Goal: Book appointment/travel/reservation

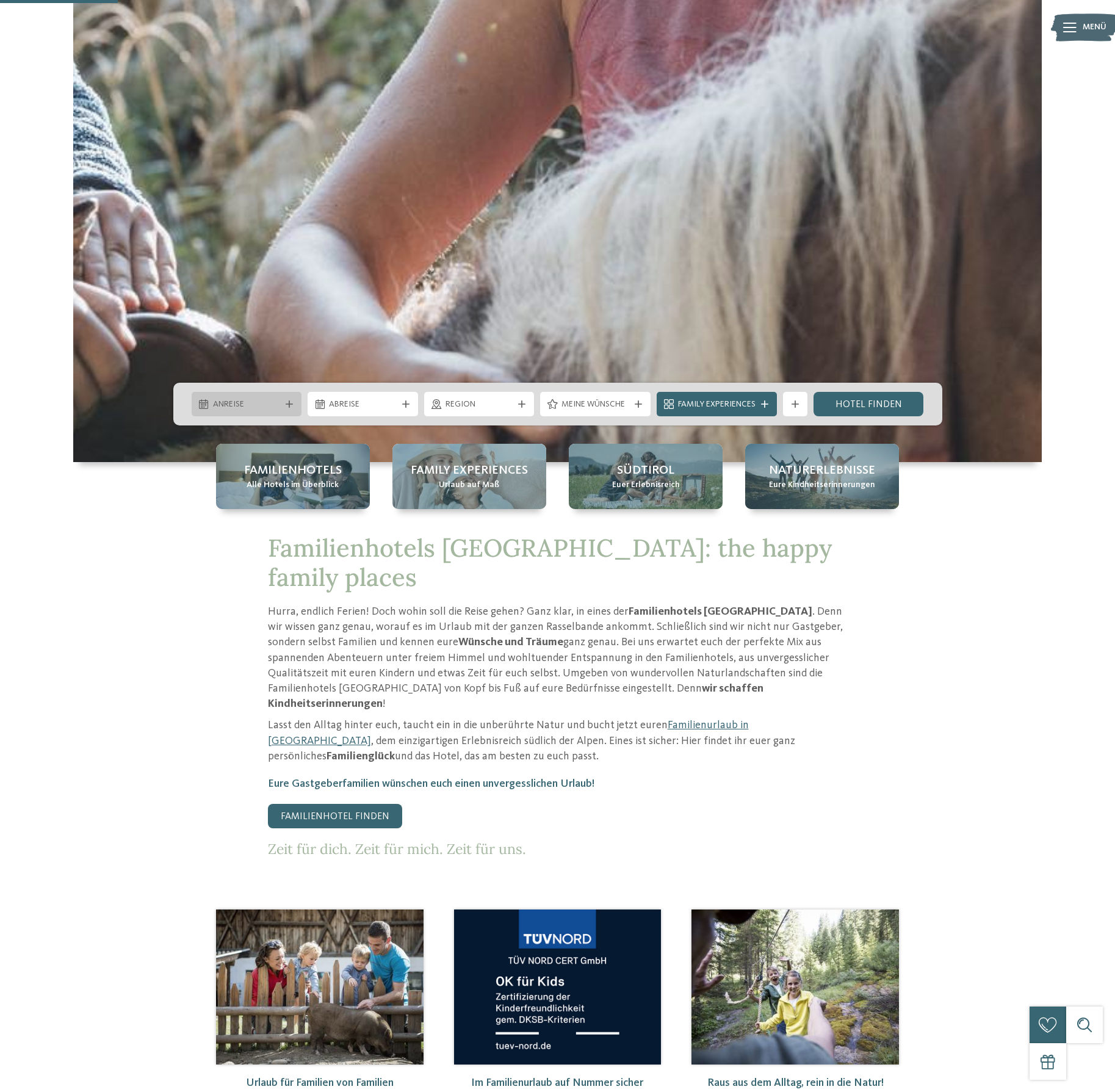
click at [291, 402] on icon at bounding box center [289, 403] width 7 height 7
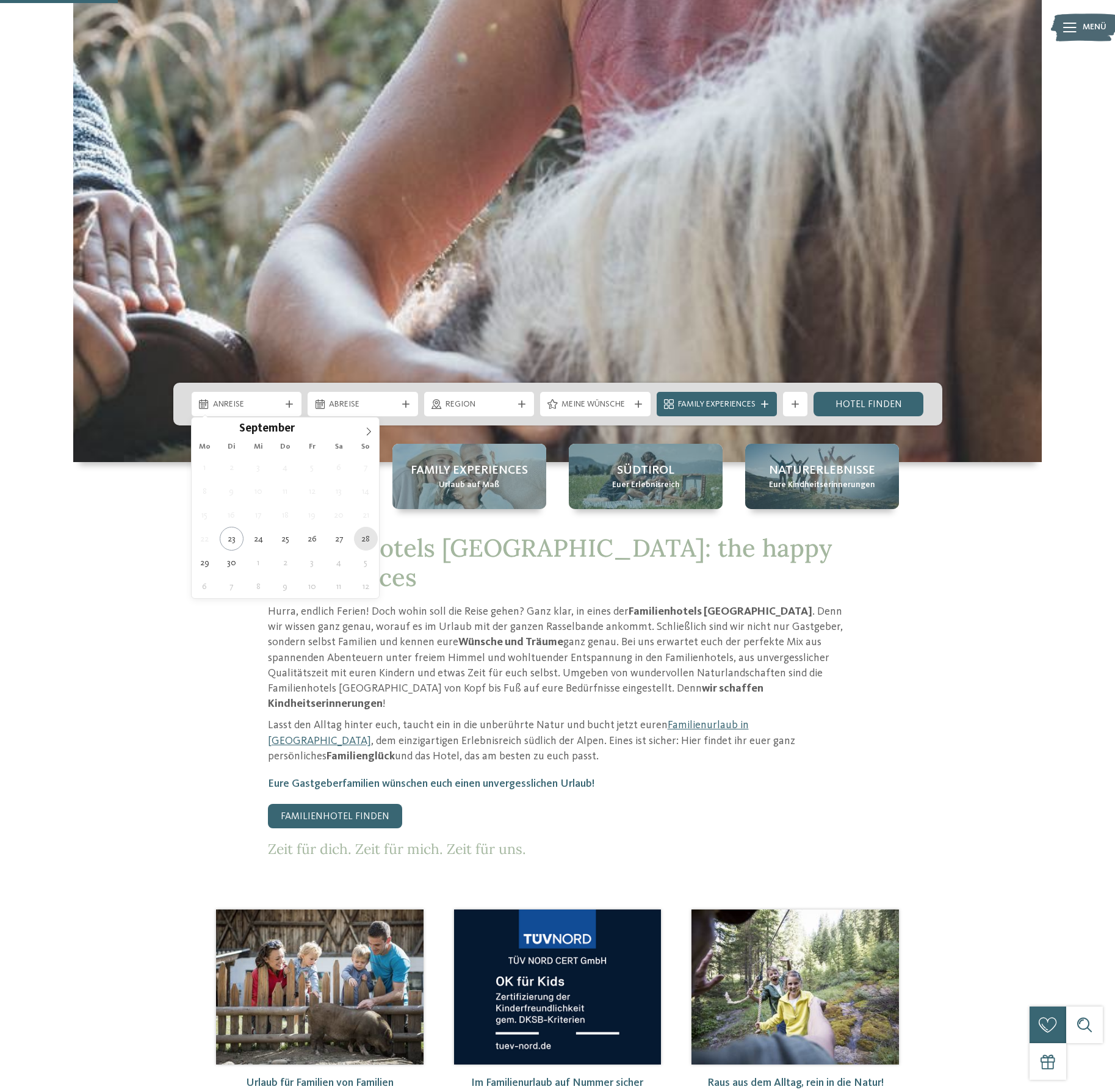
type div "28.09.2025"
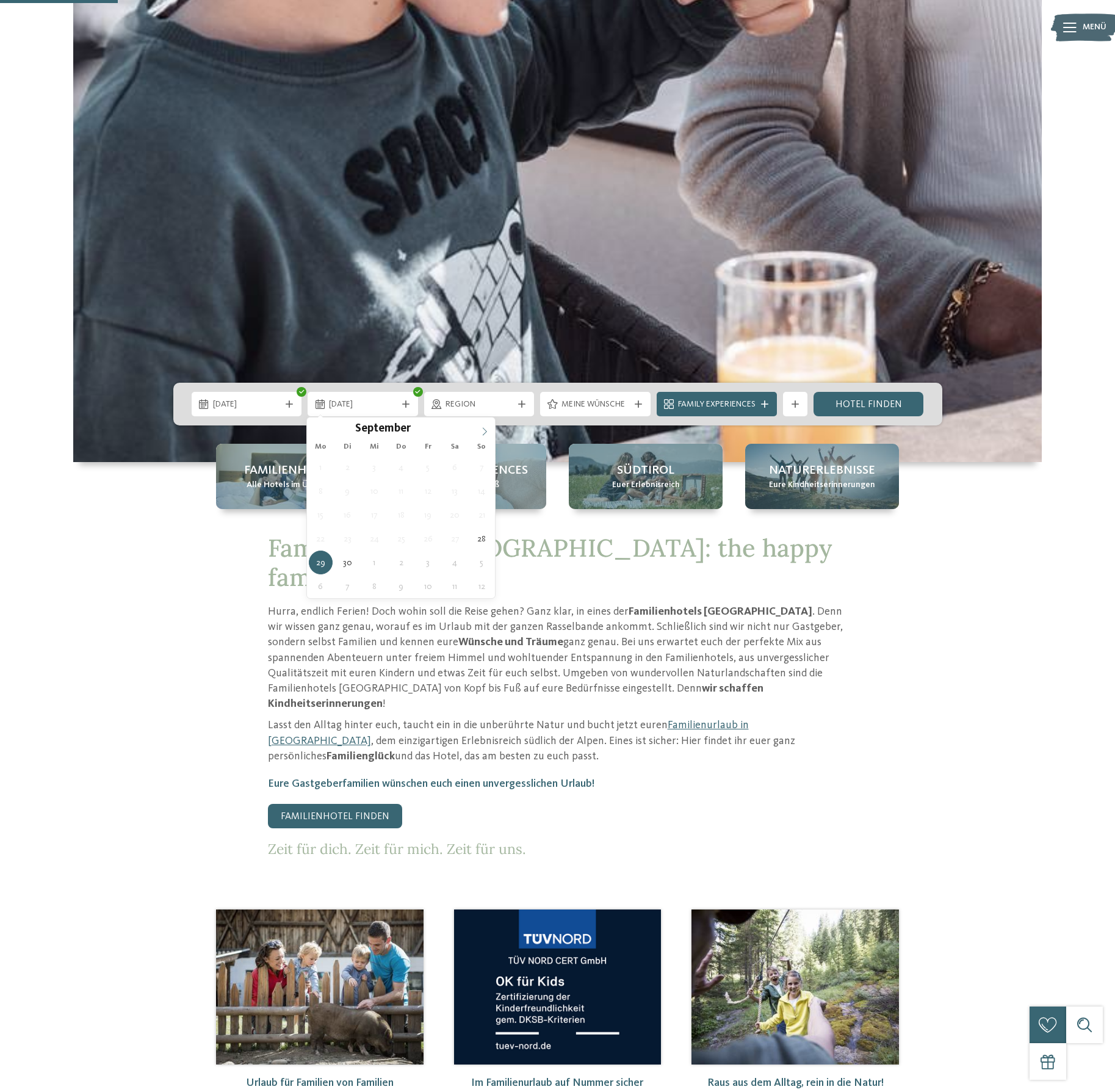
click at [485, 434] on icon at bounding box center [484, 431] width 9 height 9
type div "04.10.2025"
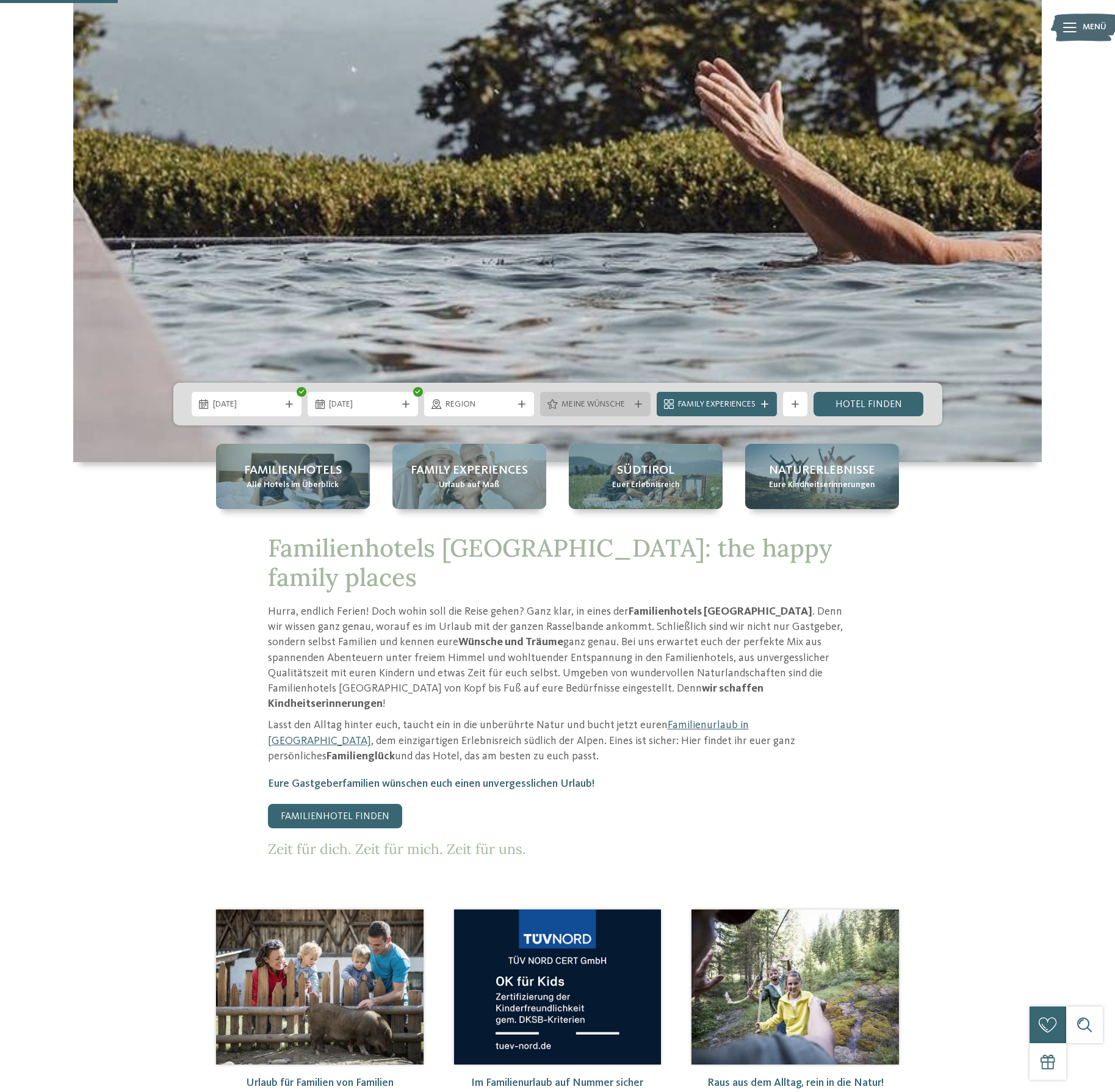
click at [635, 404] on icon at bounding box center [638, 403] width 7 height 7
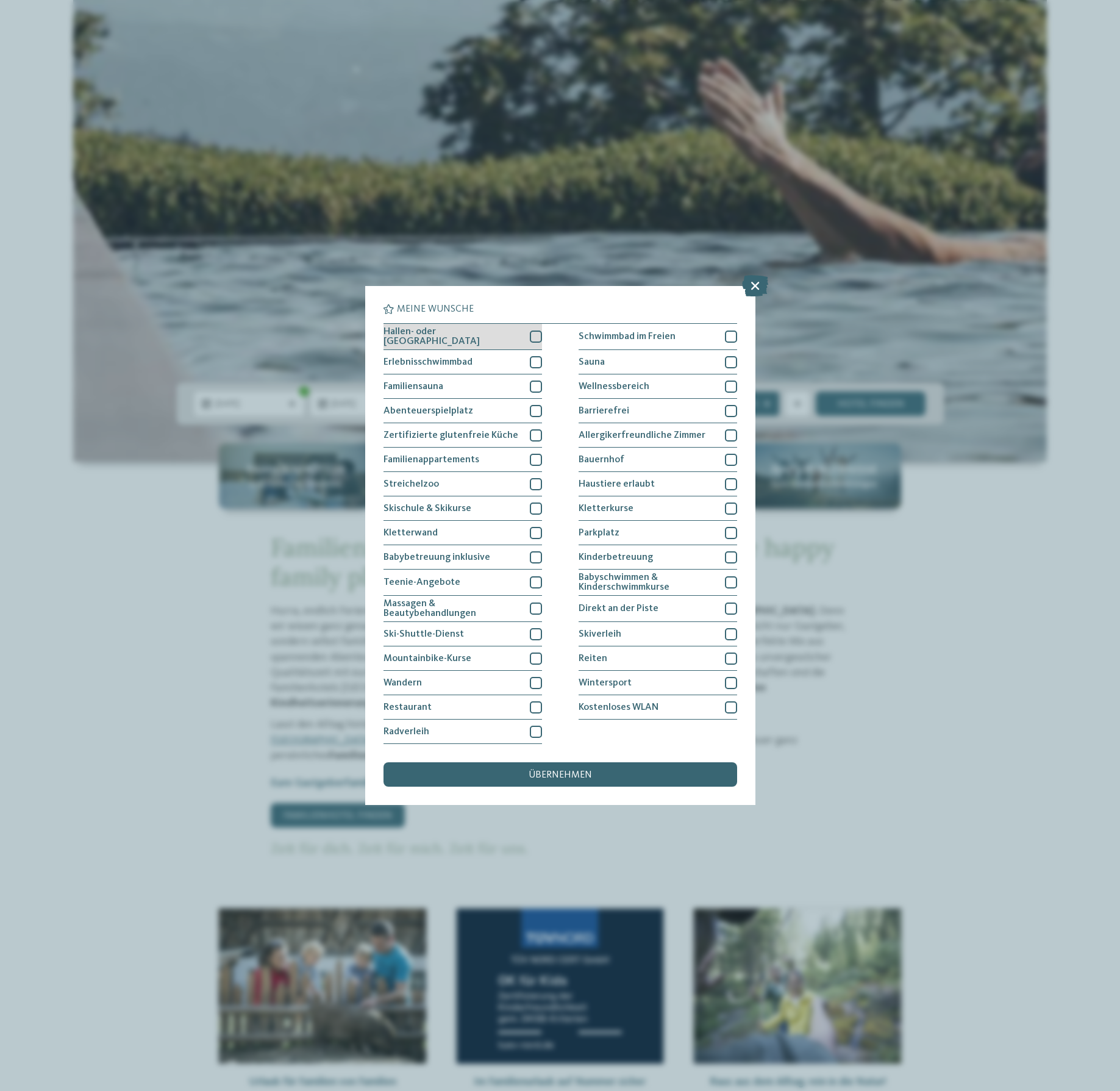
click at [536, 330] on div at bounding box center [536, 336] width 12 height 12
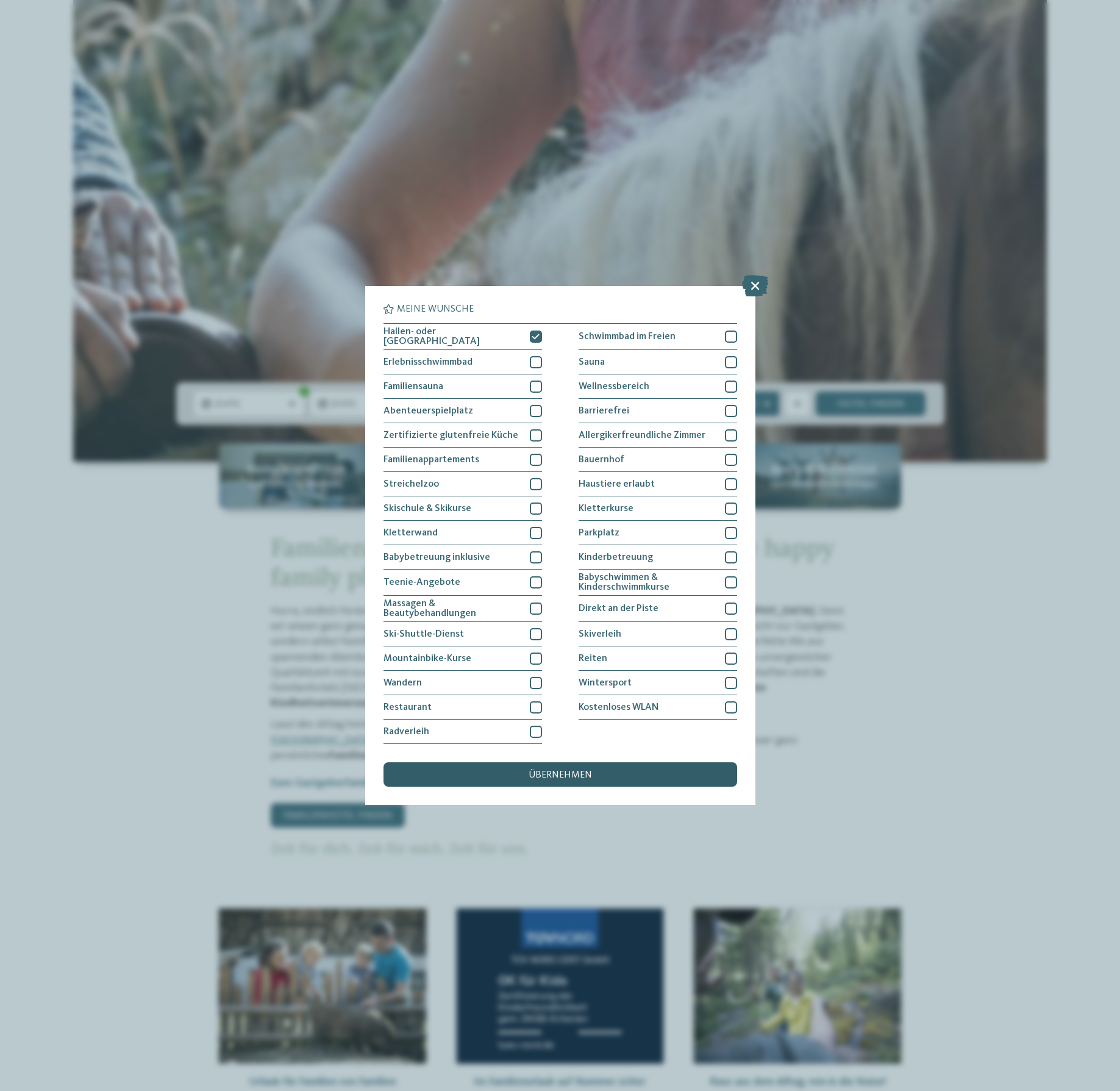
click at [596, 762] on div "übernehmen" at bounding box center [560, 774] width 354 height 24
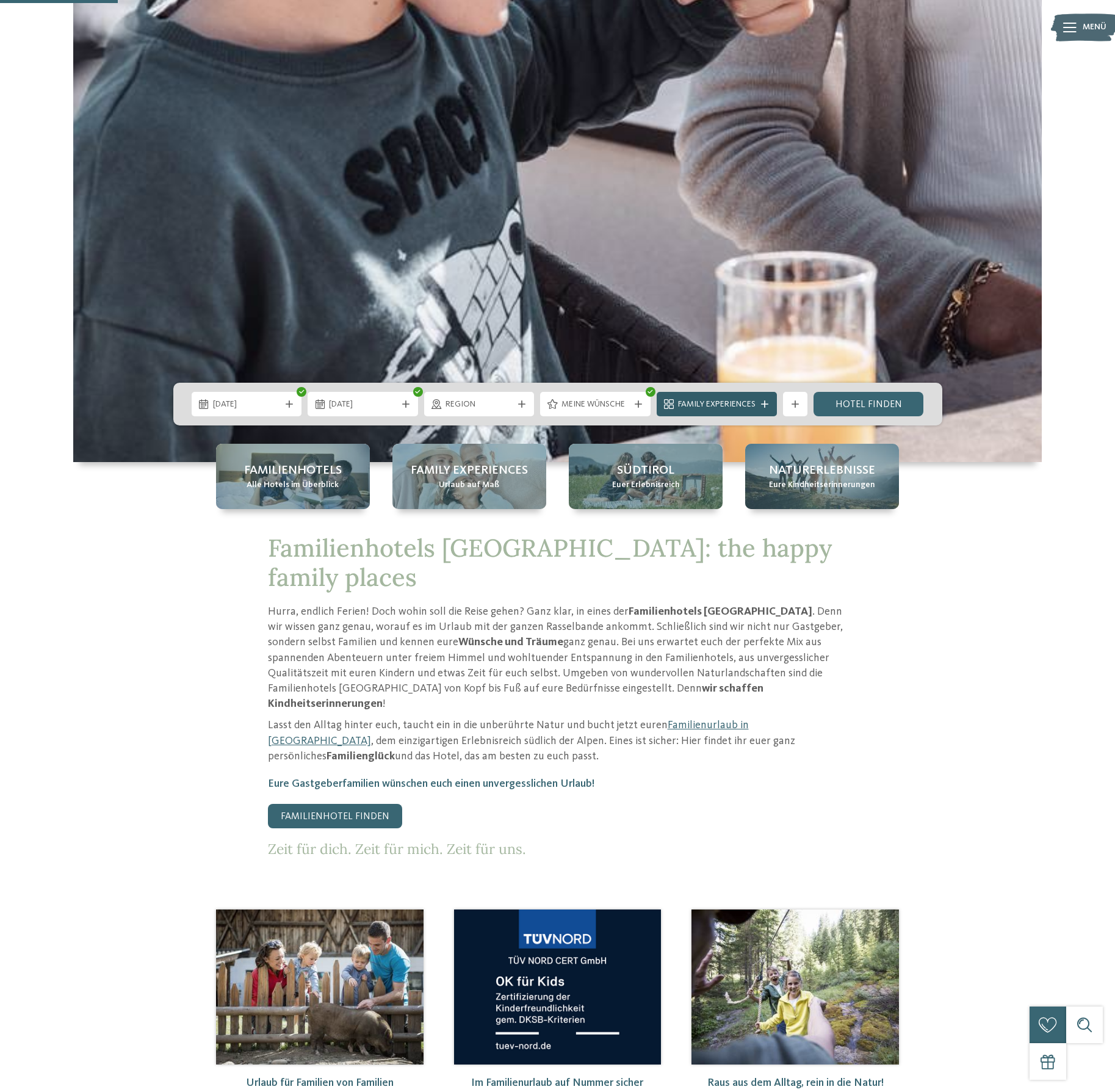
click at [709, 405] on span "Family Experiences" at bounding box center [716, 404] width 77 height 12
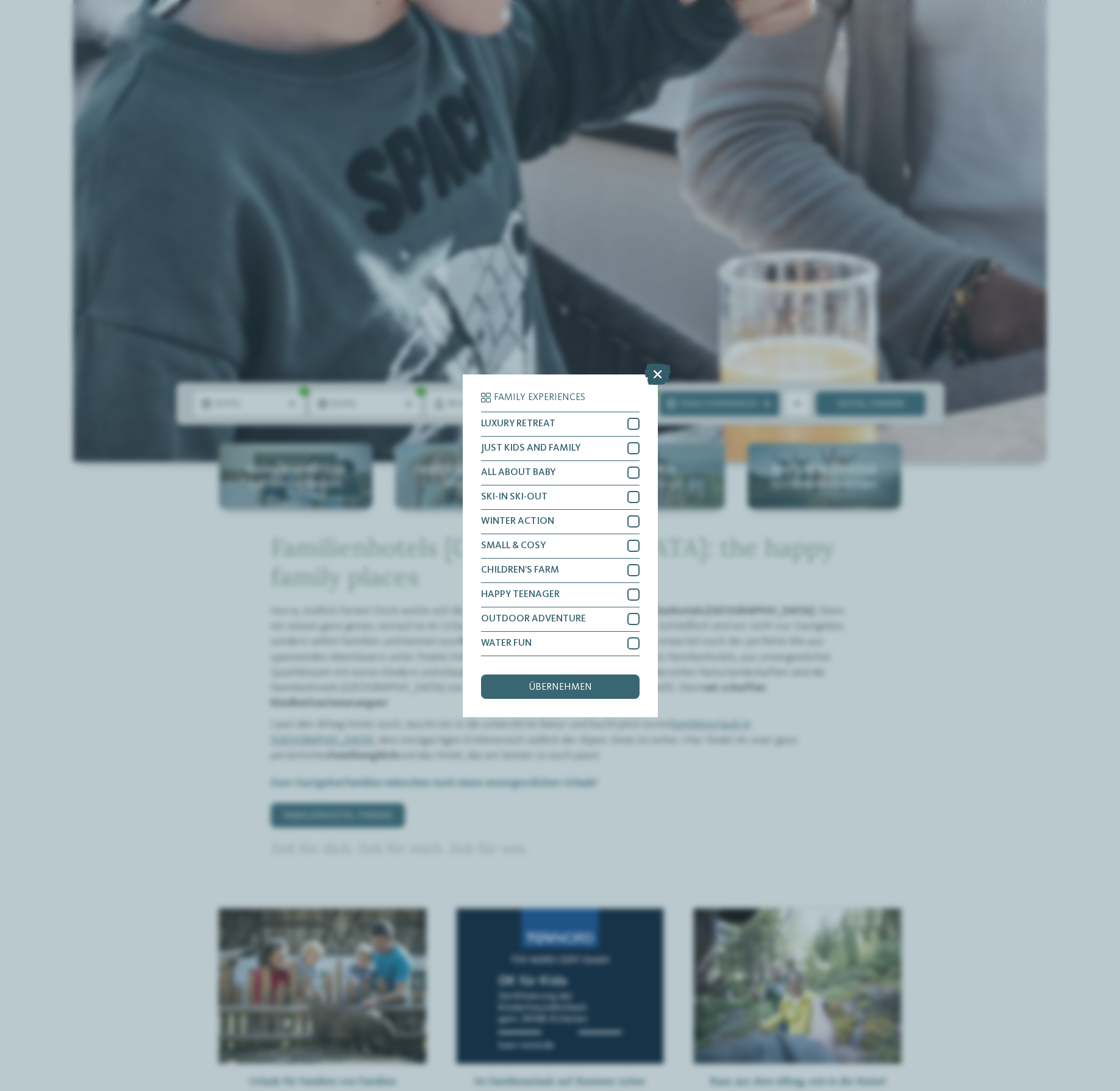
click at [656, 363] on icon at bounding box center [657, 373] width 26 height 21
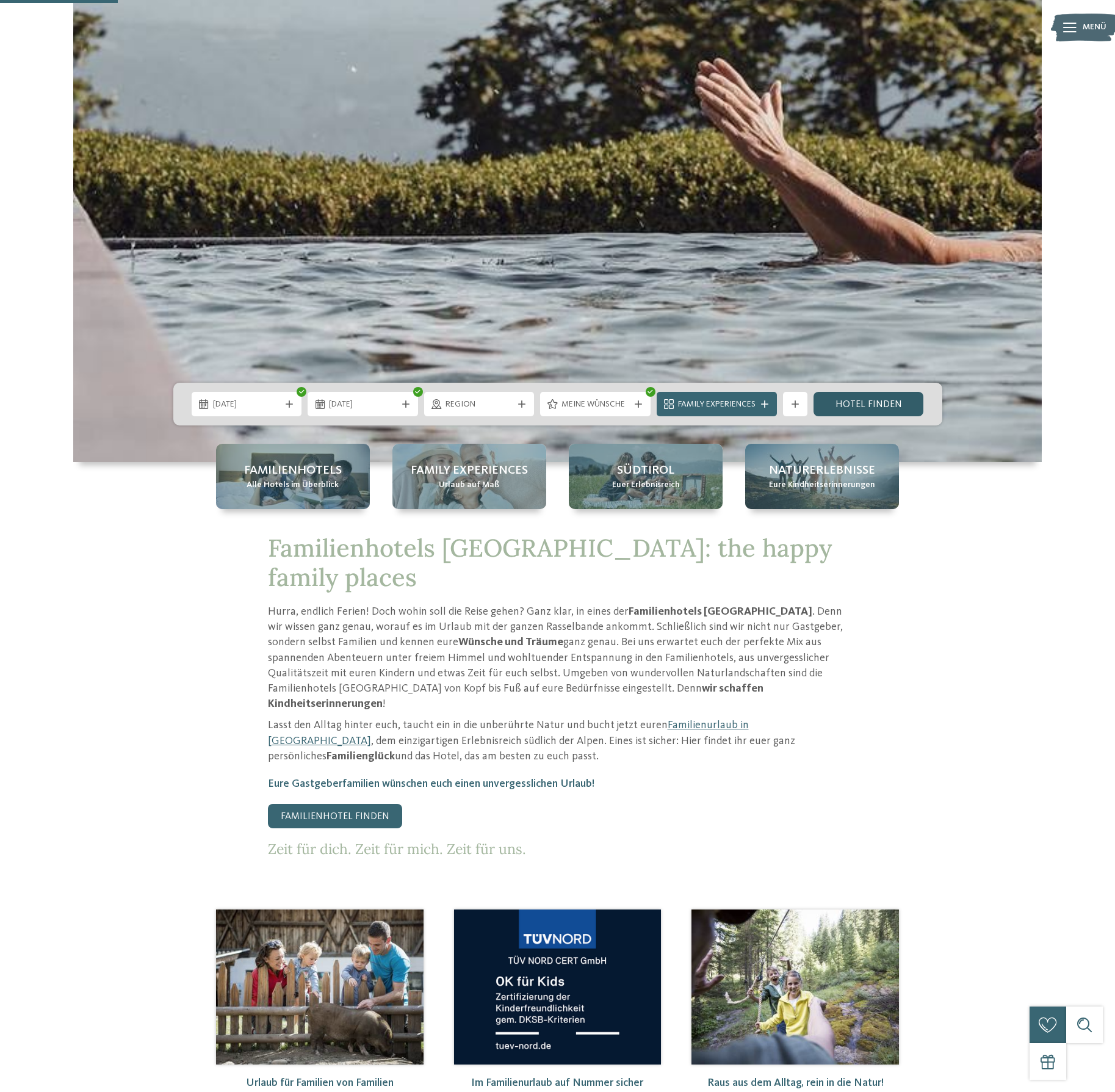
click at [901, 399] on link "Hotel finden" at bounding box center [869, 403] width 111 height 25
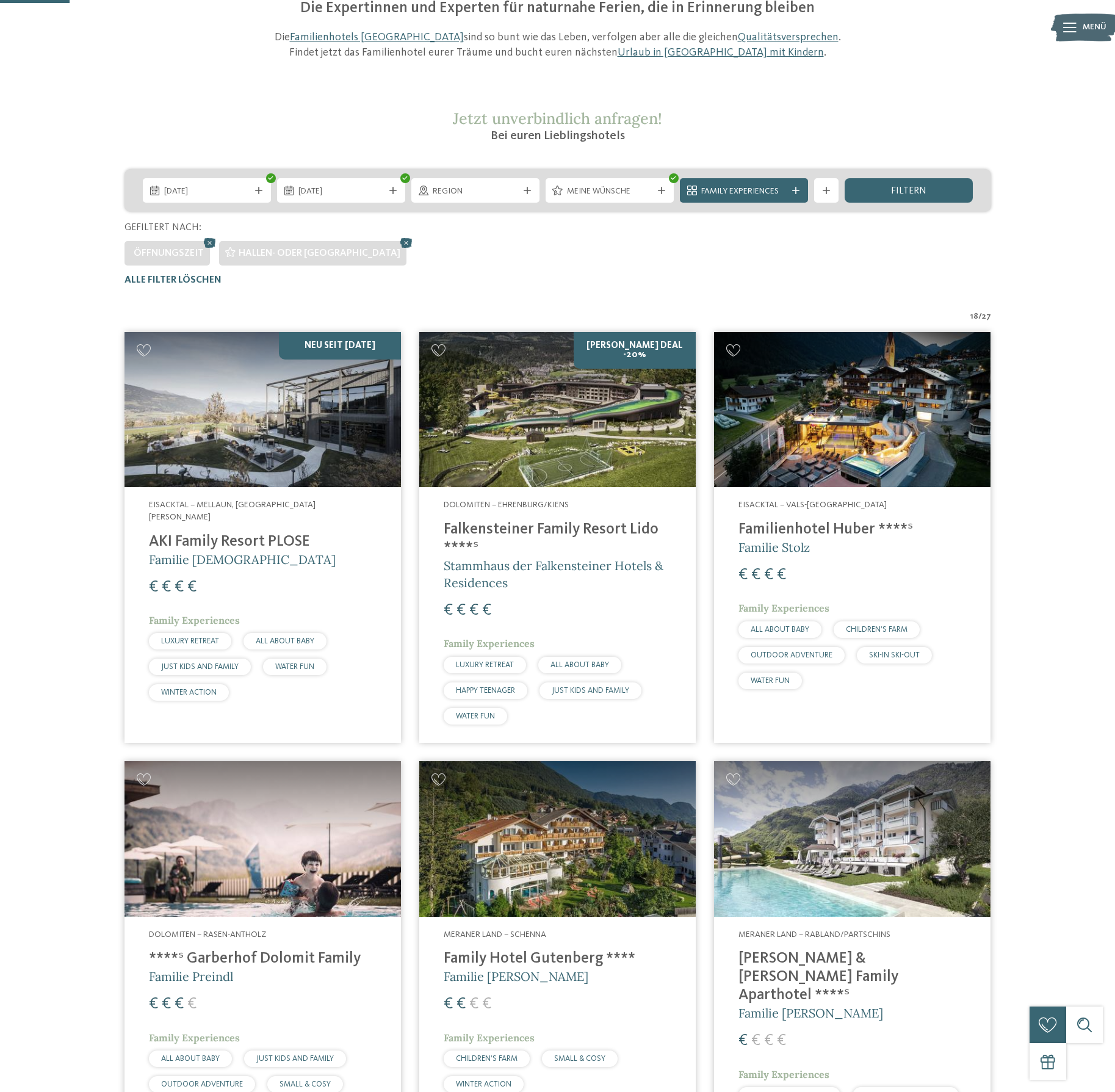
scroll to position [164, 0]
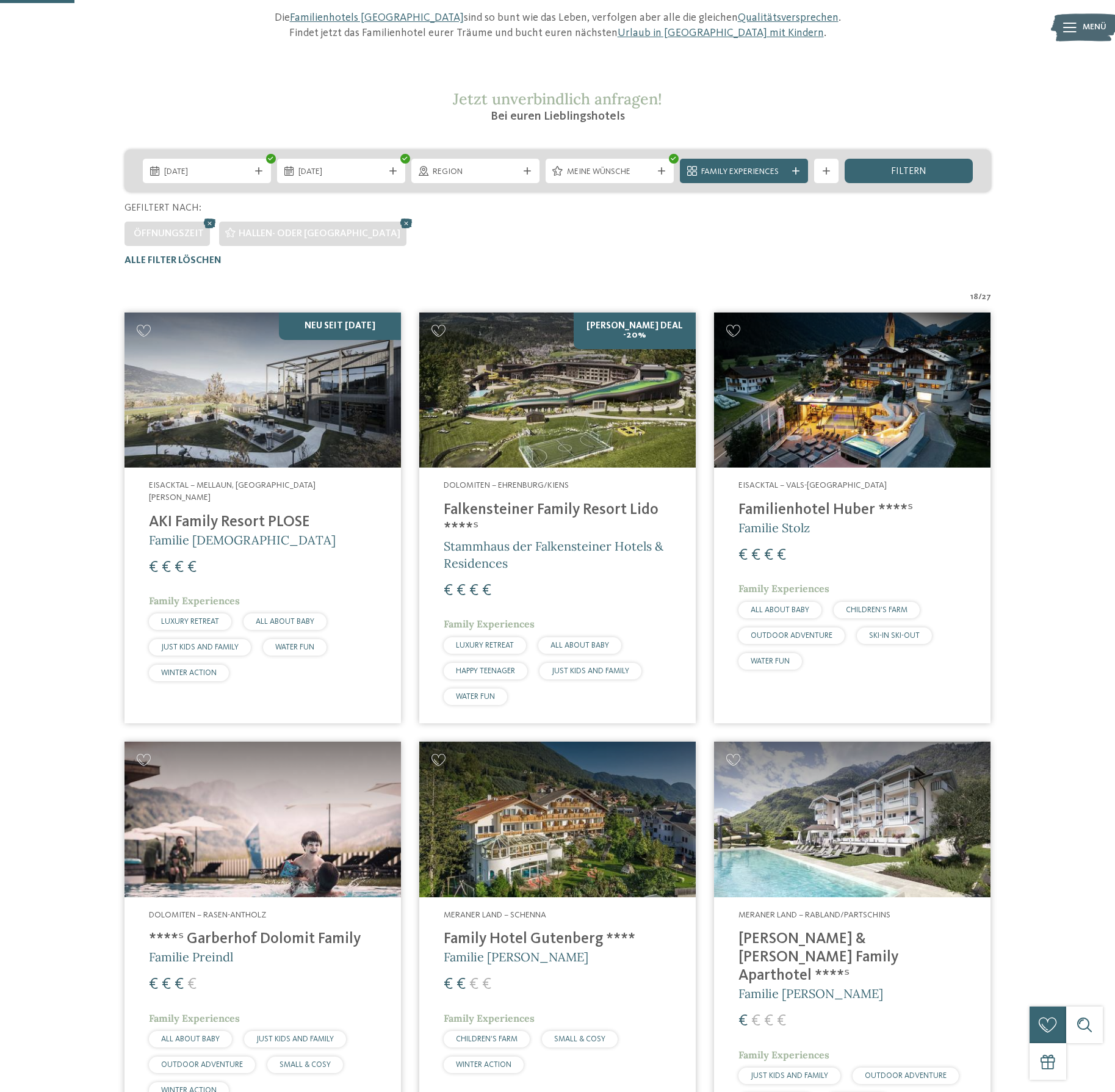
click at [586, 422] on img at bounding box center [558, 390] width 277 height 156
click at [552, 509] on h4 "Falkensteiner Family Resort Lido ****ˢ" at bounding box center [558, 520] width 228 height 36
click at [552, 512] on h4 "Falkensteiner Family Resort Lido ****ˢ" at bounding box center [558, 520] width 228 height 36
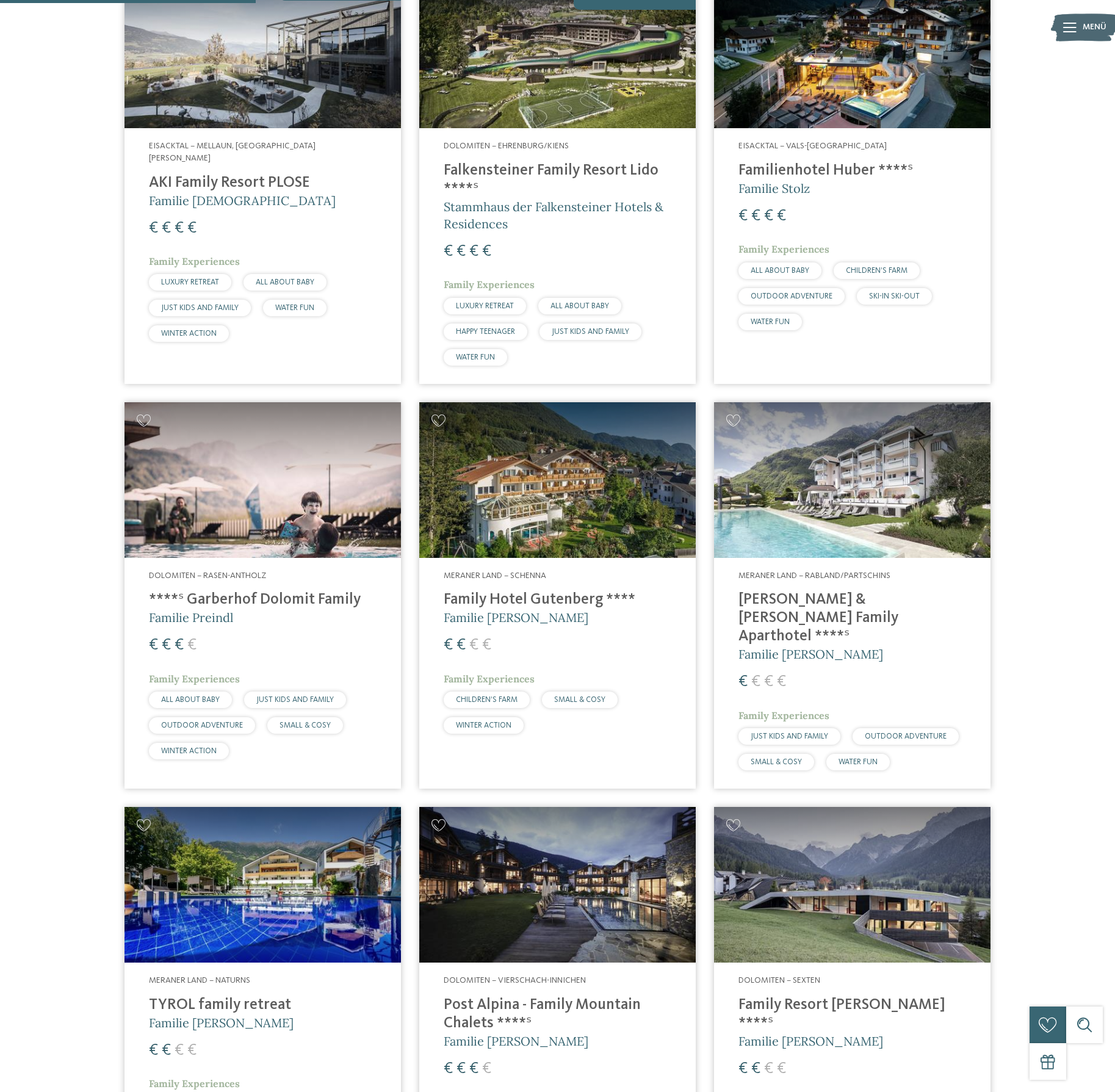
scroll to position [562, 0]
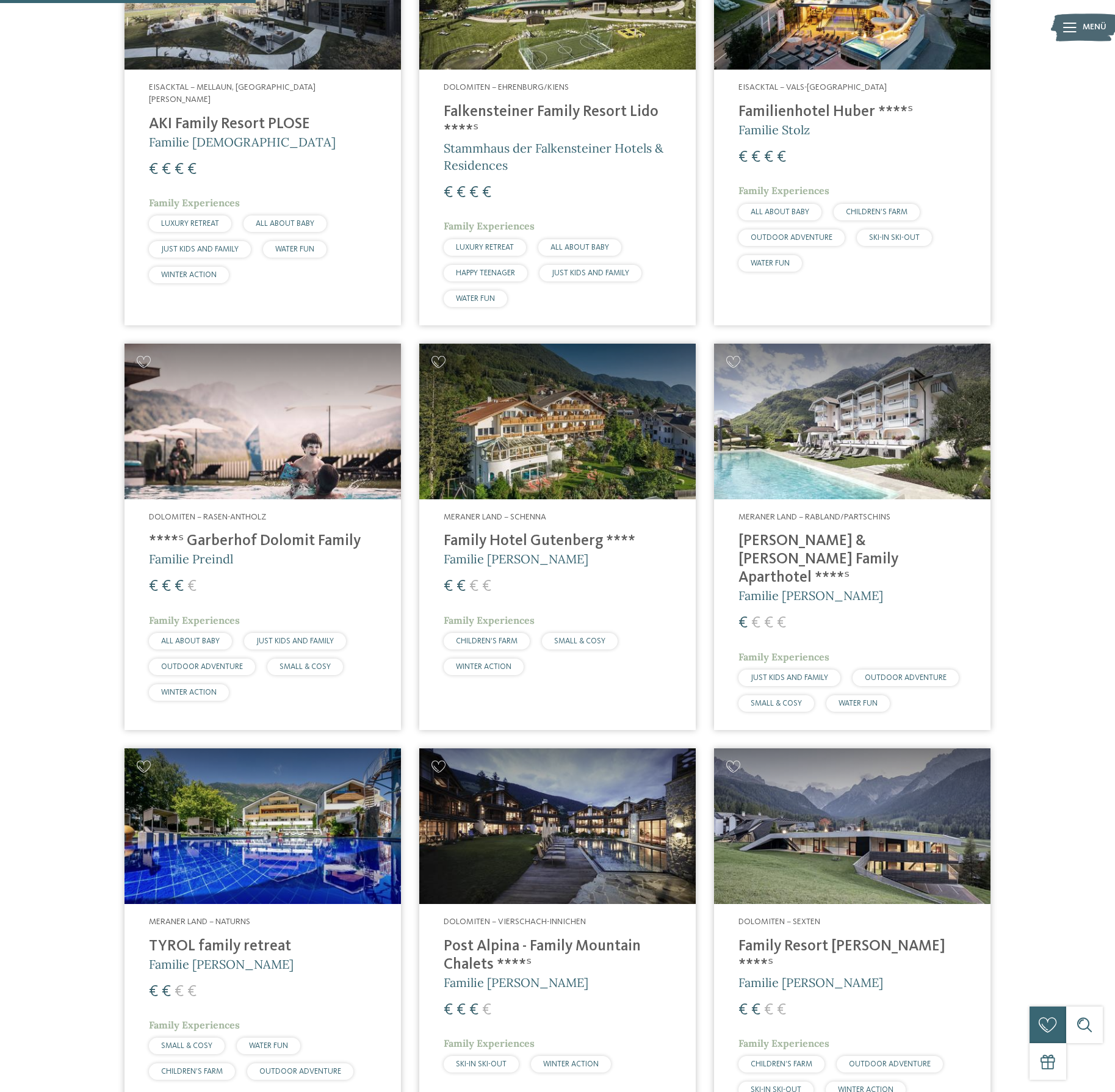
click at [227, 540] on h4 "****ˢ Garberhof Dolomit Family" at bounding box center [263, 541] width 228 height 18
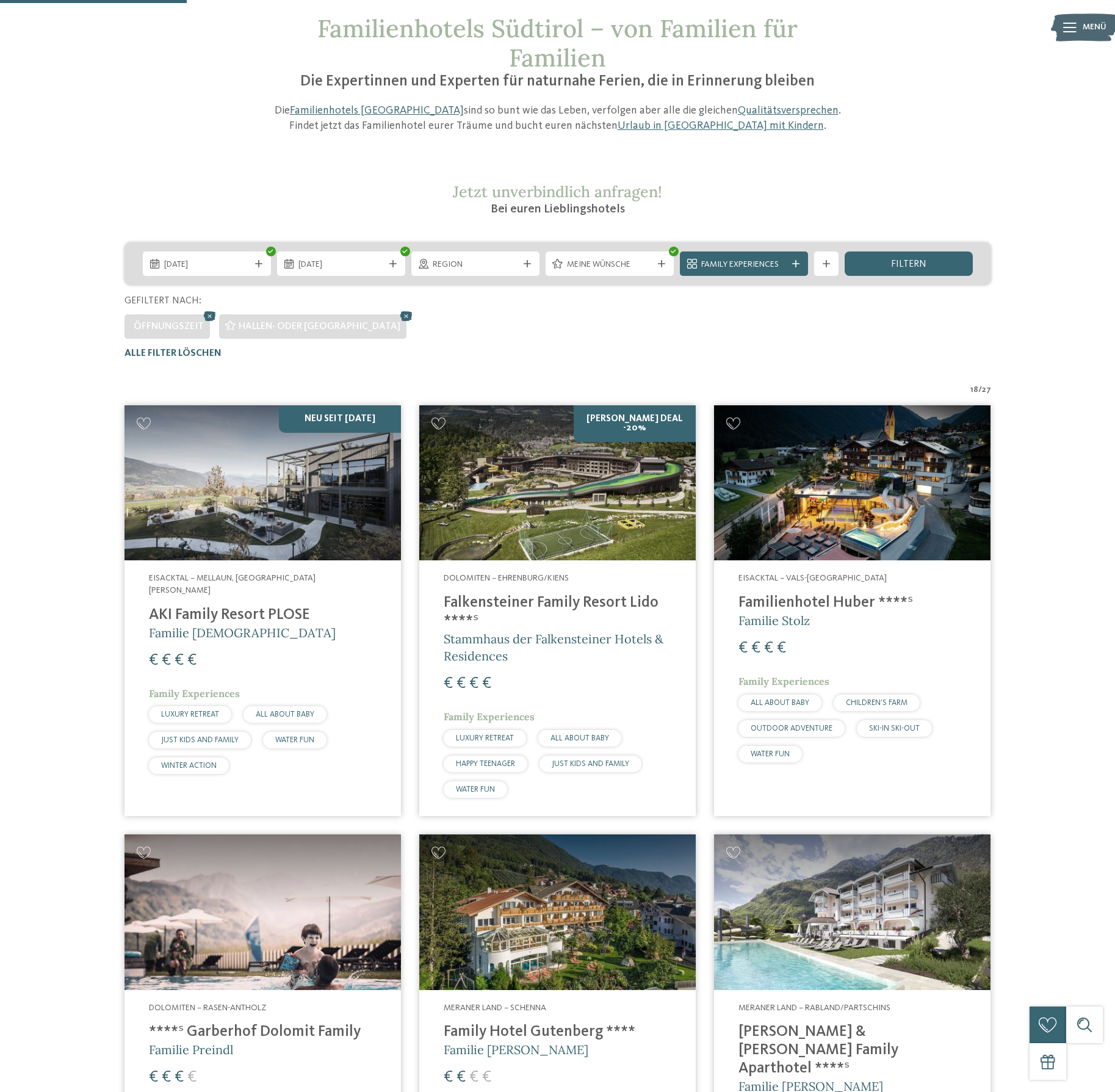
scroll to position [0, 0]
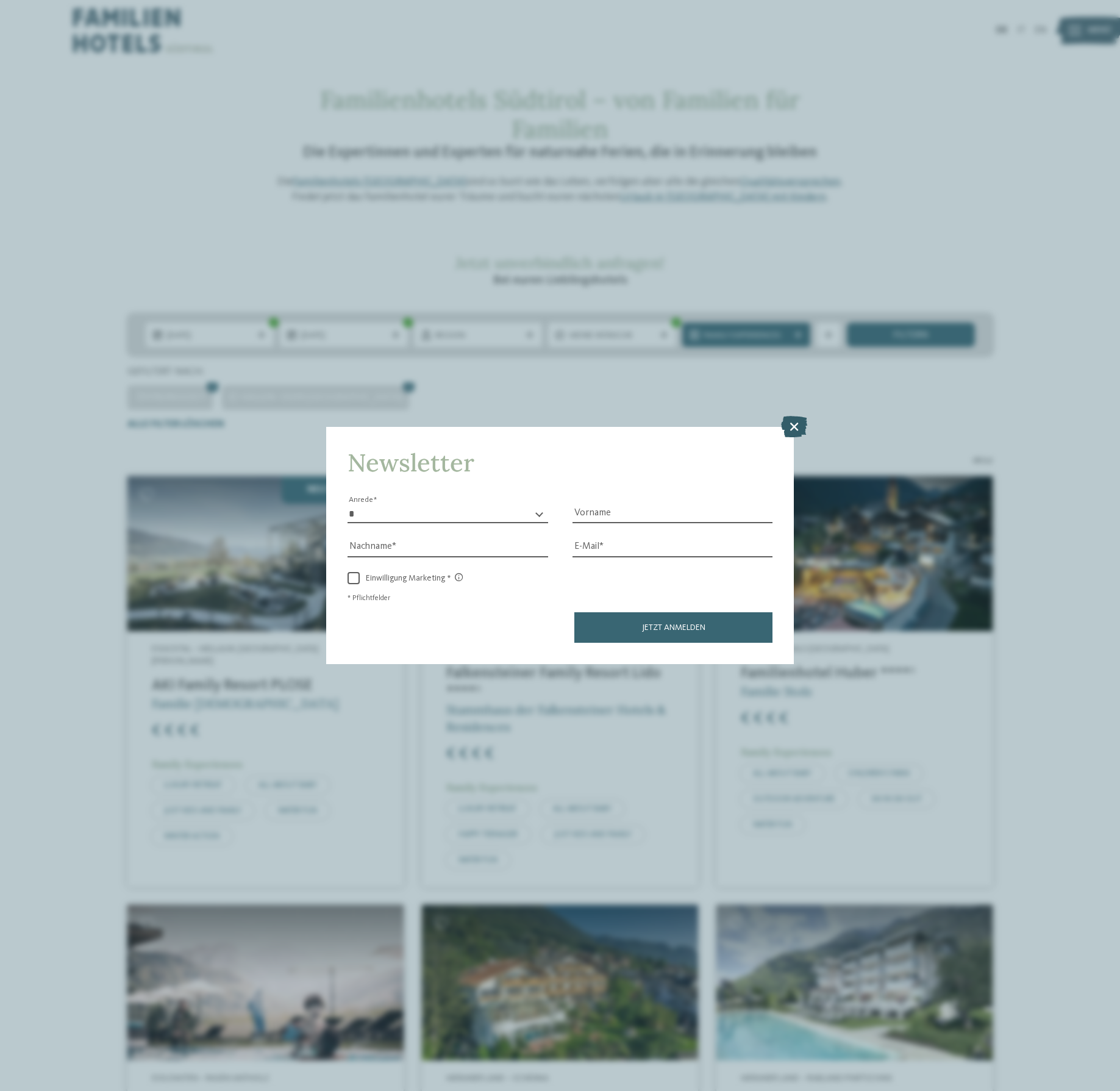
click at [795, 416] on icon at bounding box center [794, 426] width 26 height 21
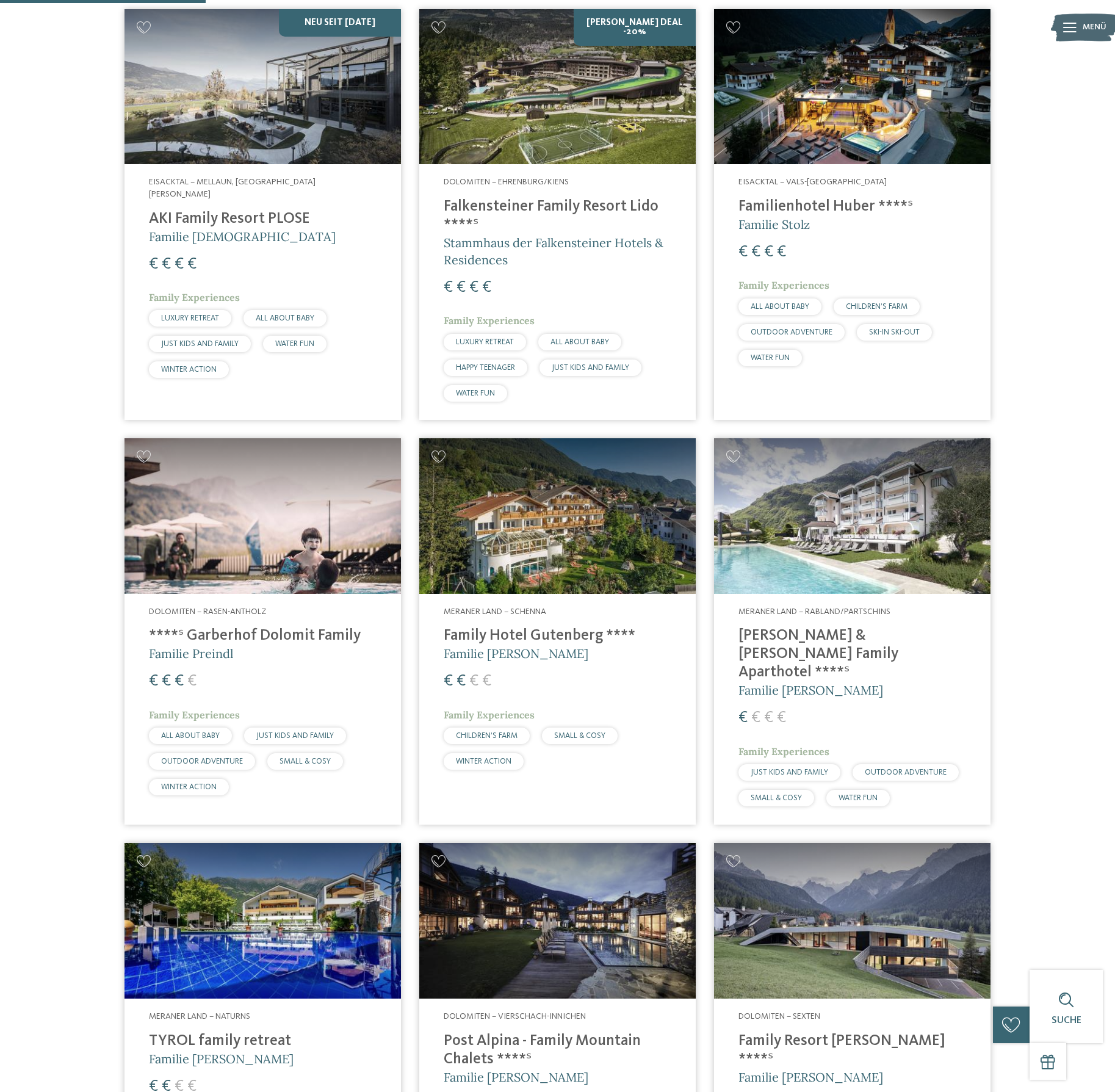
scroll to position [475, 0]
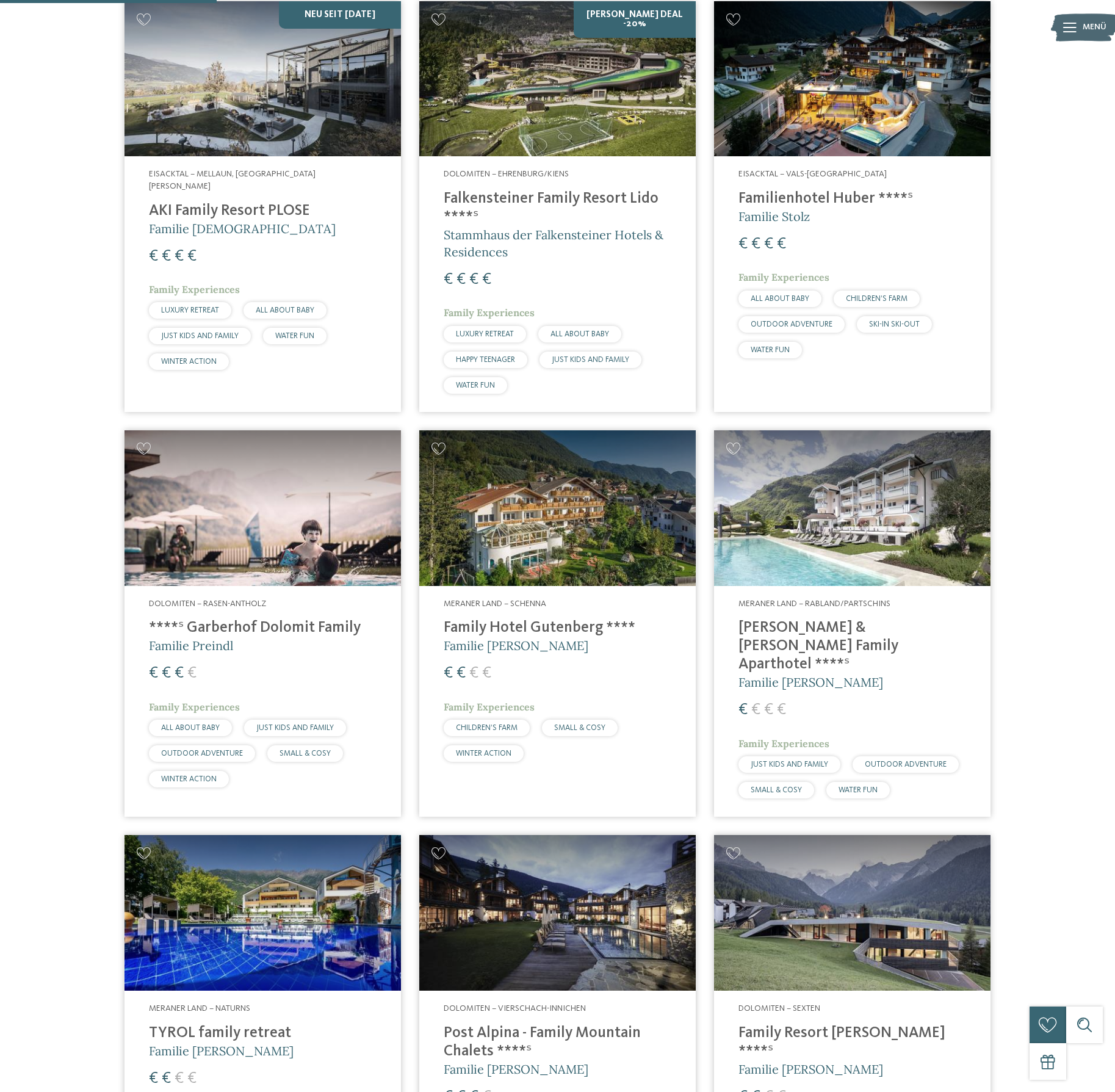
click at [606, 516] on img at bounding box center [558, 508] width 277 height 156
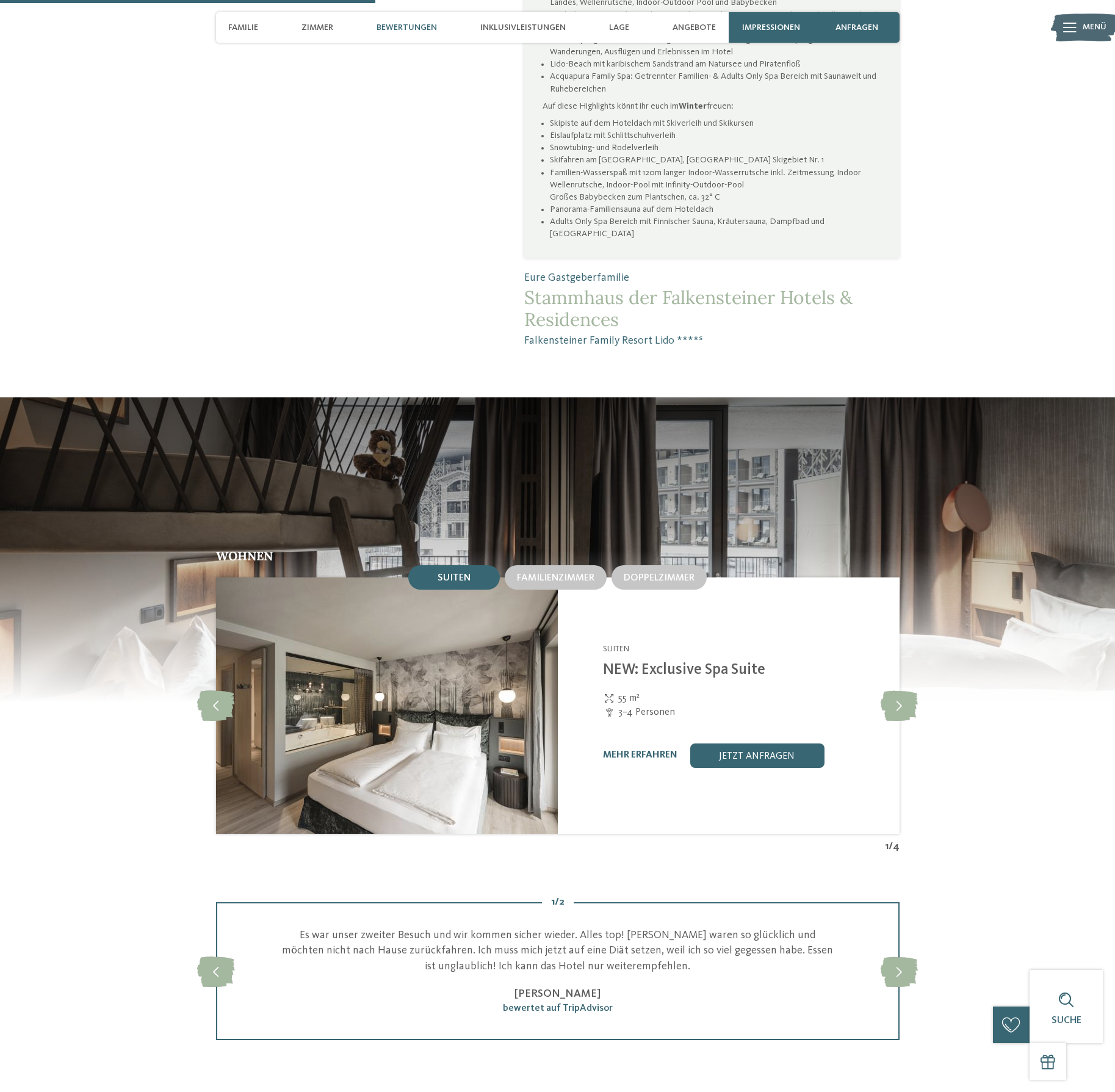
scroll to position [1396, 0]
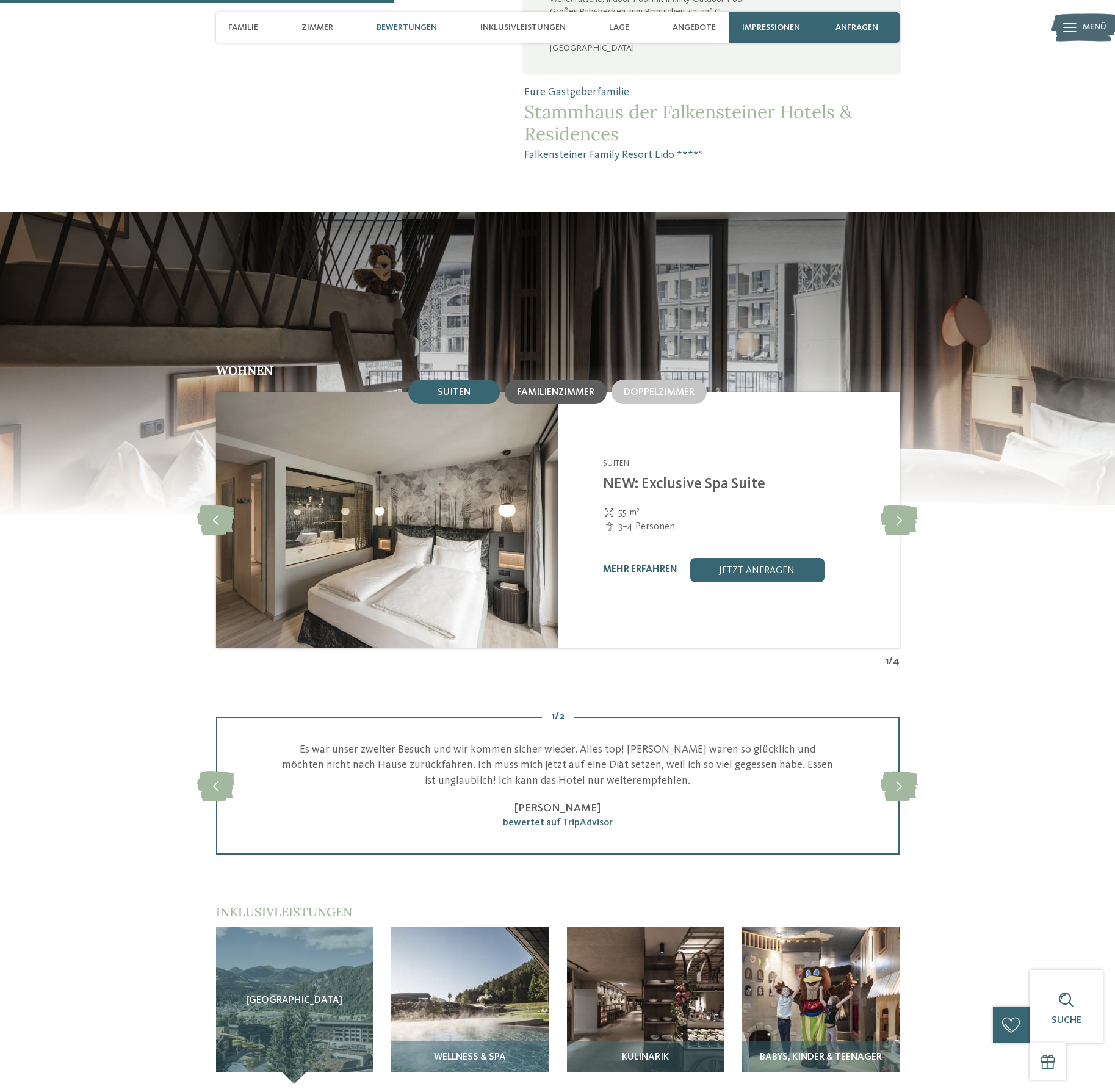
click at [550, 397] on span "Familienzimmer" at bounding box center [556, 392] width 77 height 9
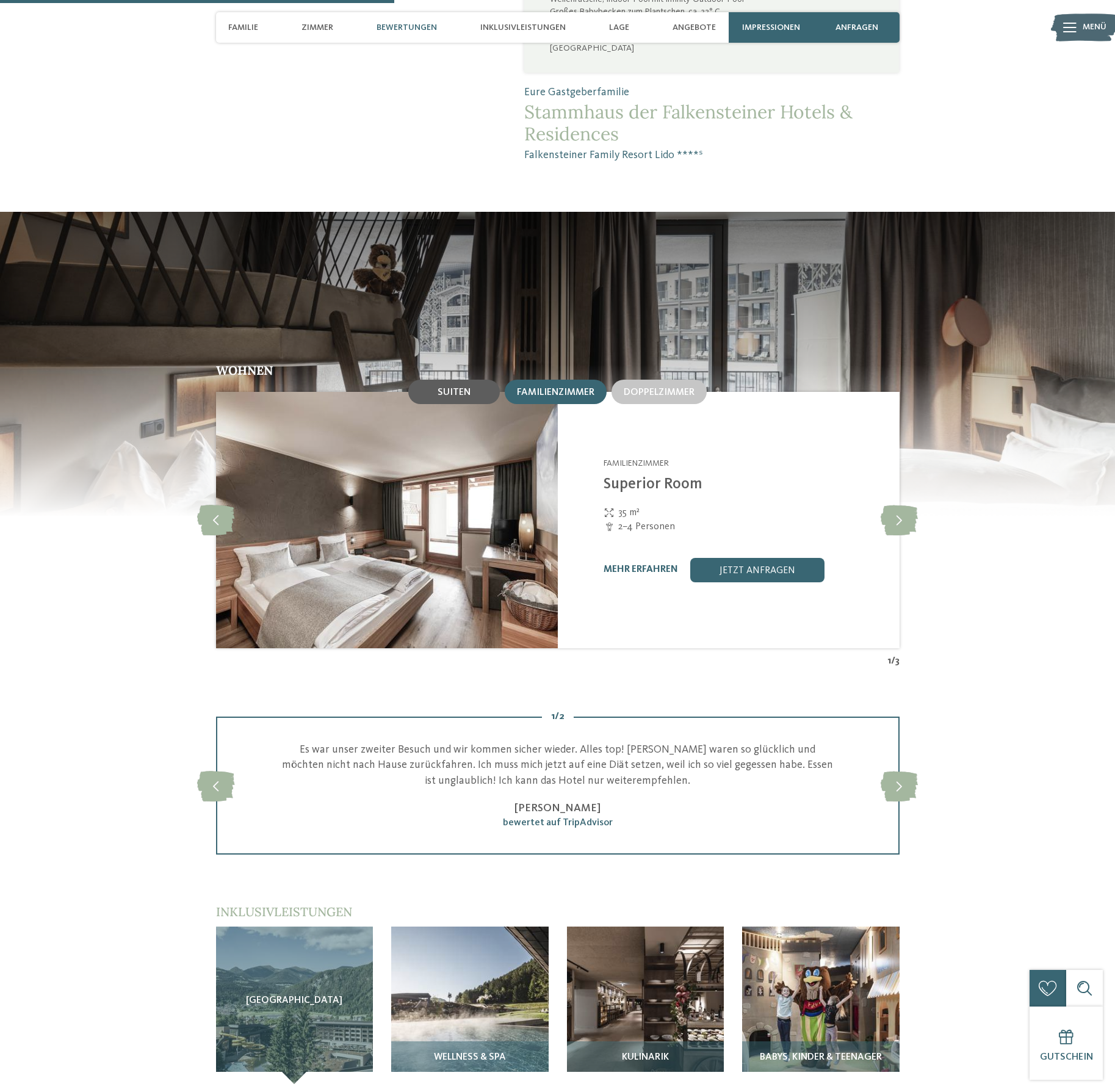
click at [448, 397] on span "Suiten" at bounding box center [454, 392] width 33 height 9
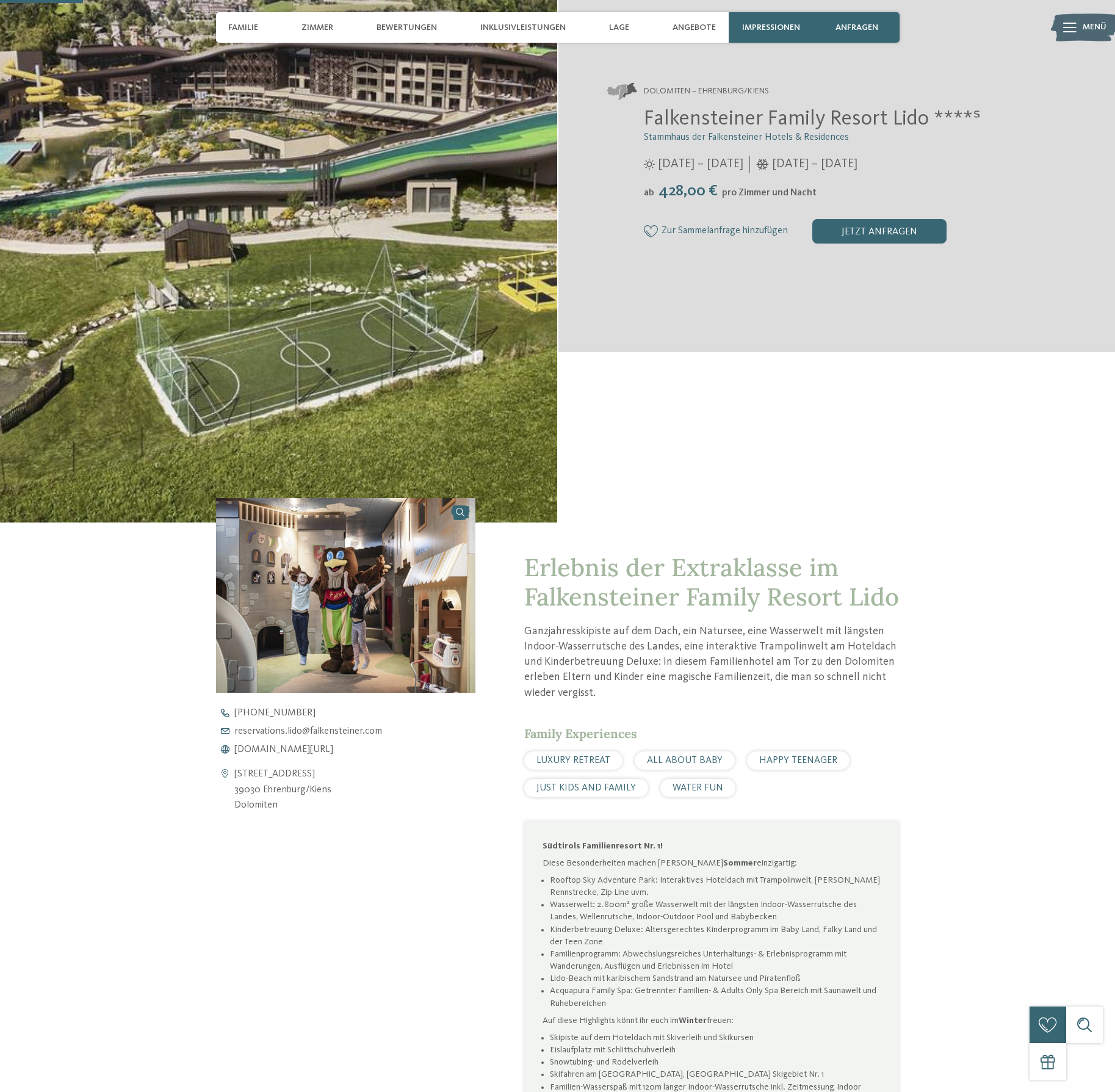
scroll to position [0, 0]
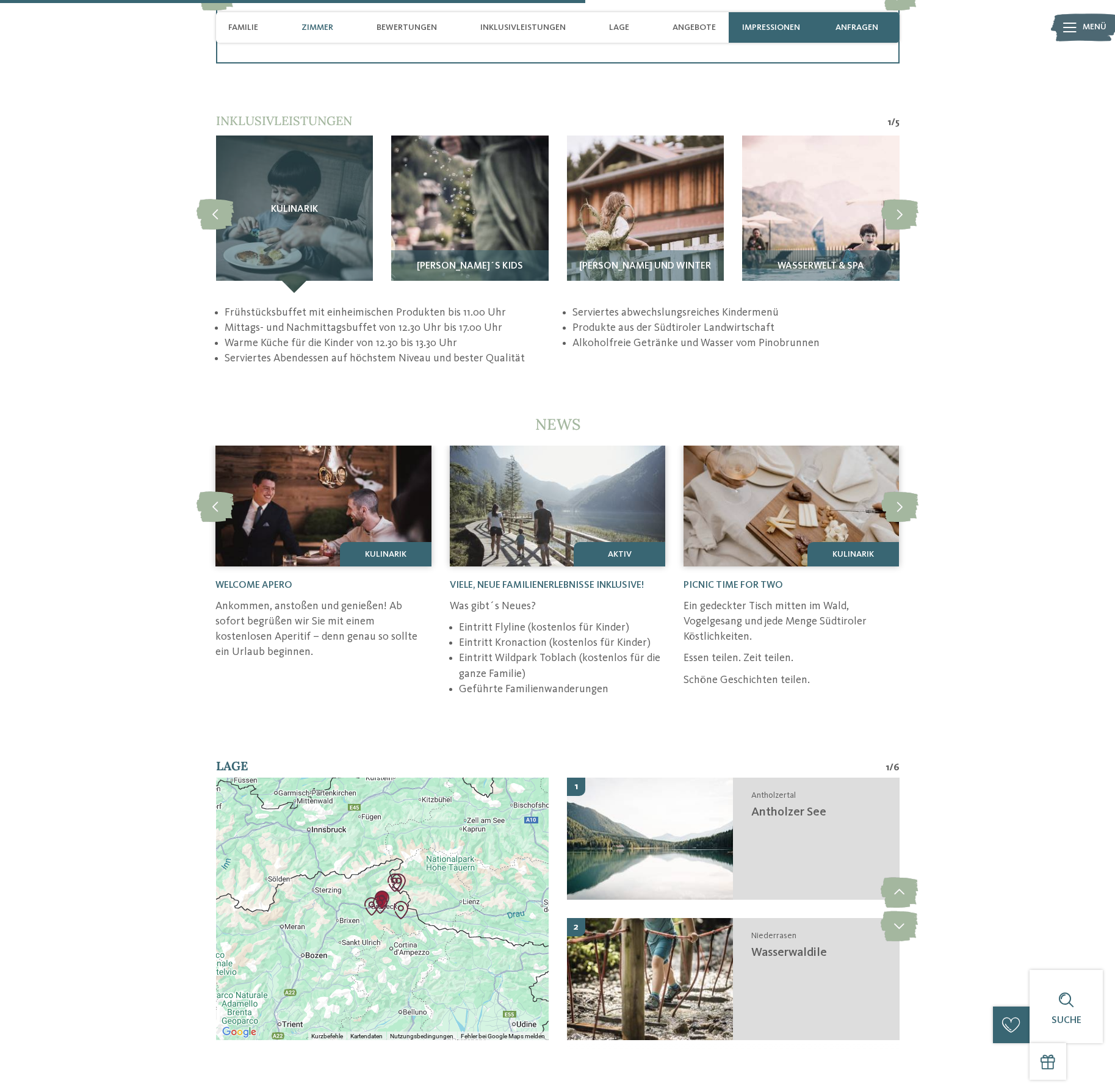
scroll to position [2492, 0]
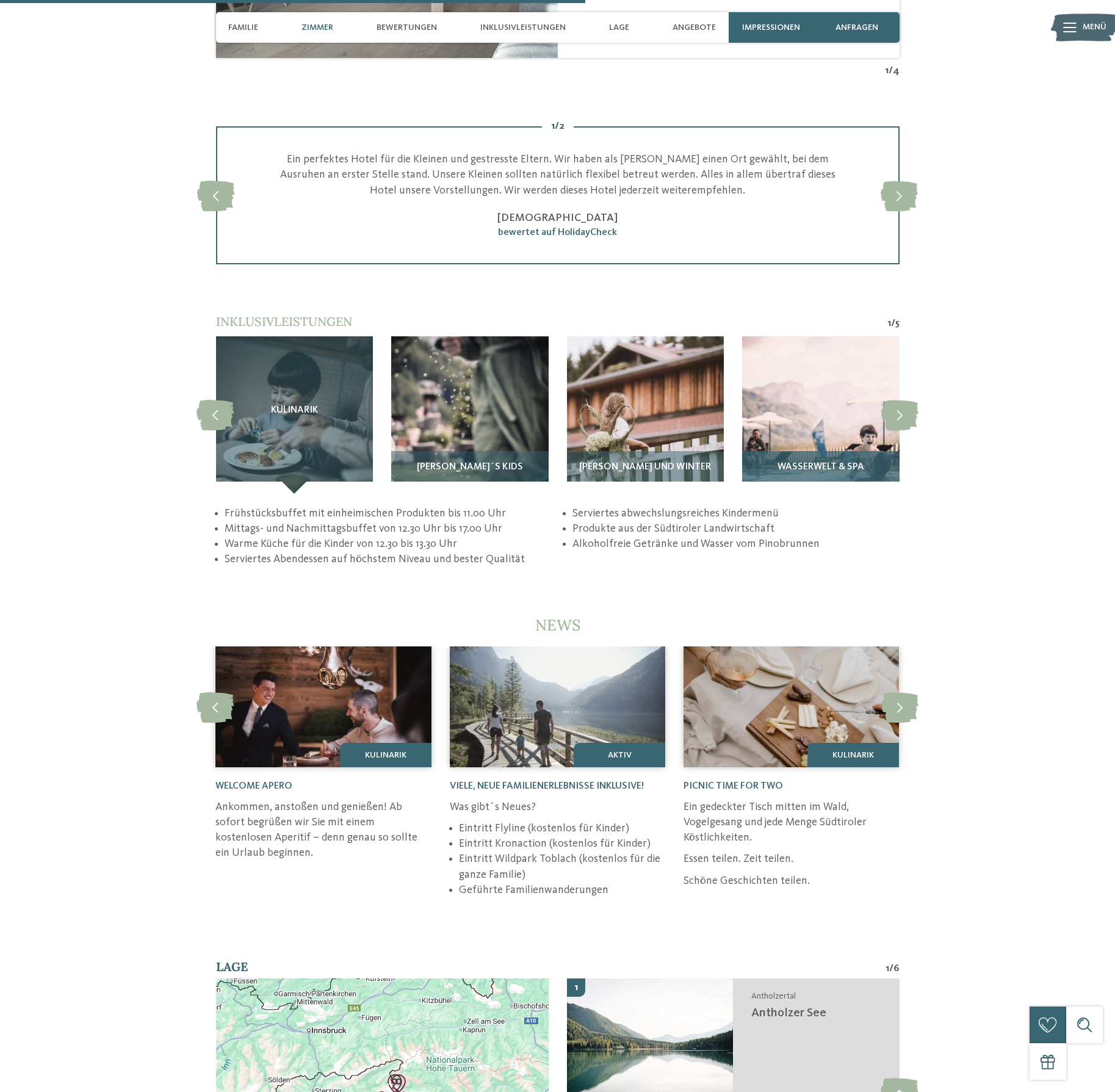
click at [856, 462] on span "Wasserwelt & Spa" at bounding box center [821, 467] width 87 height 11
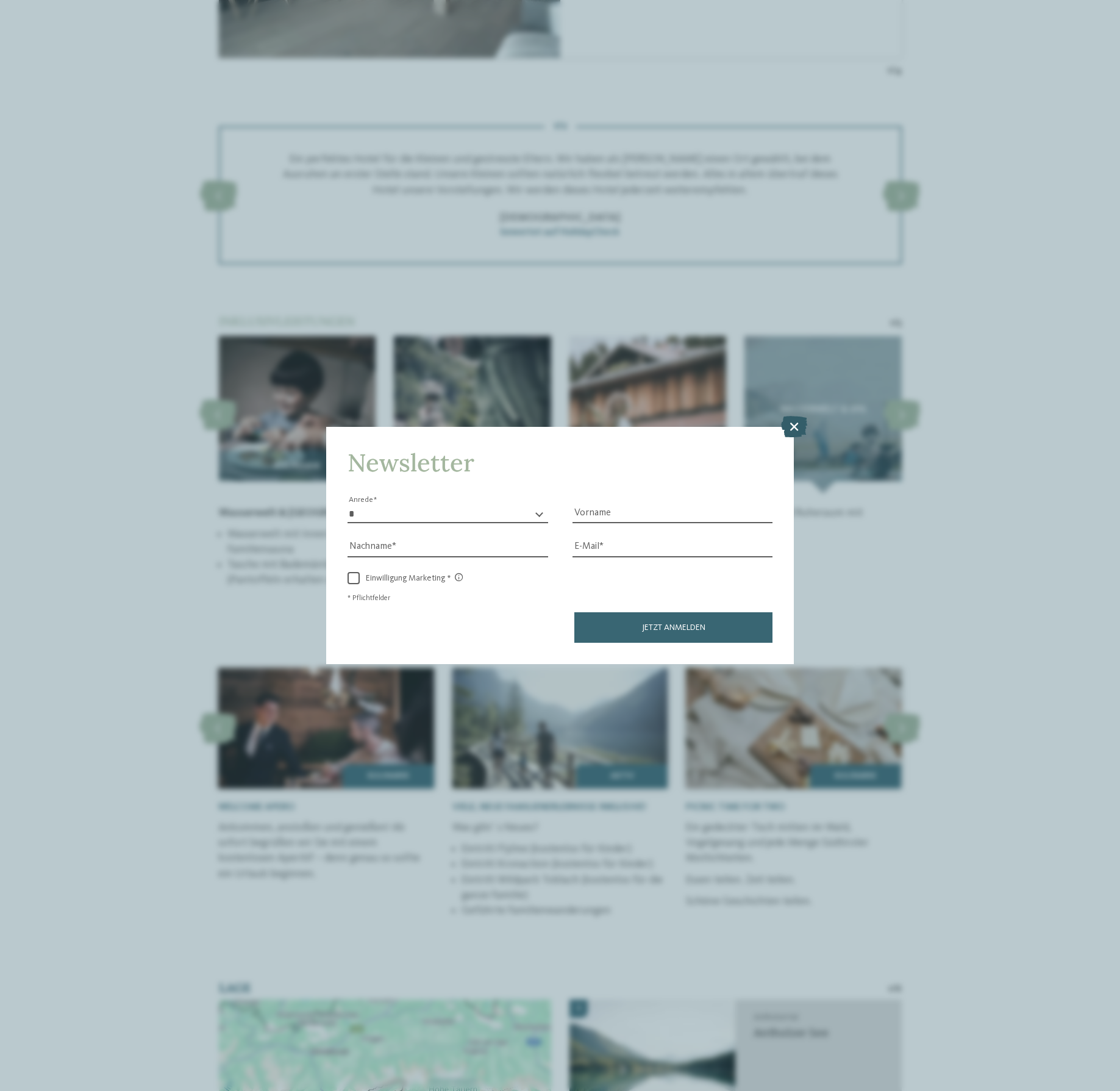
click at [791, 416] on icon at bounding box center [794, 426] width 26 height 21
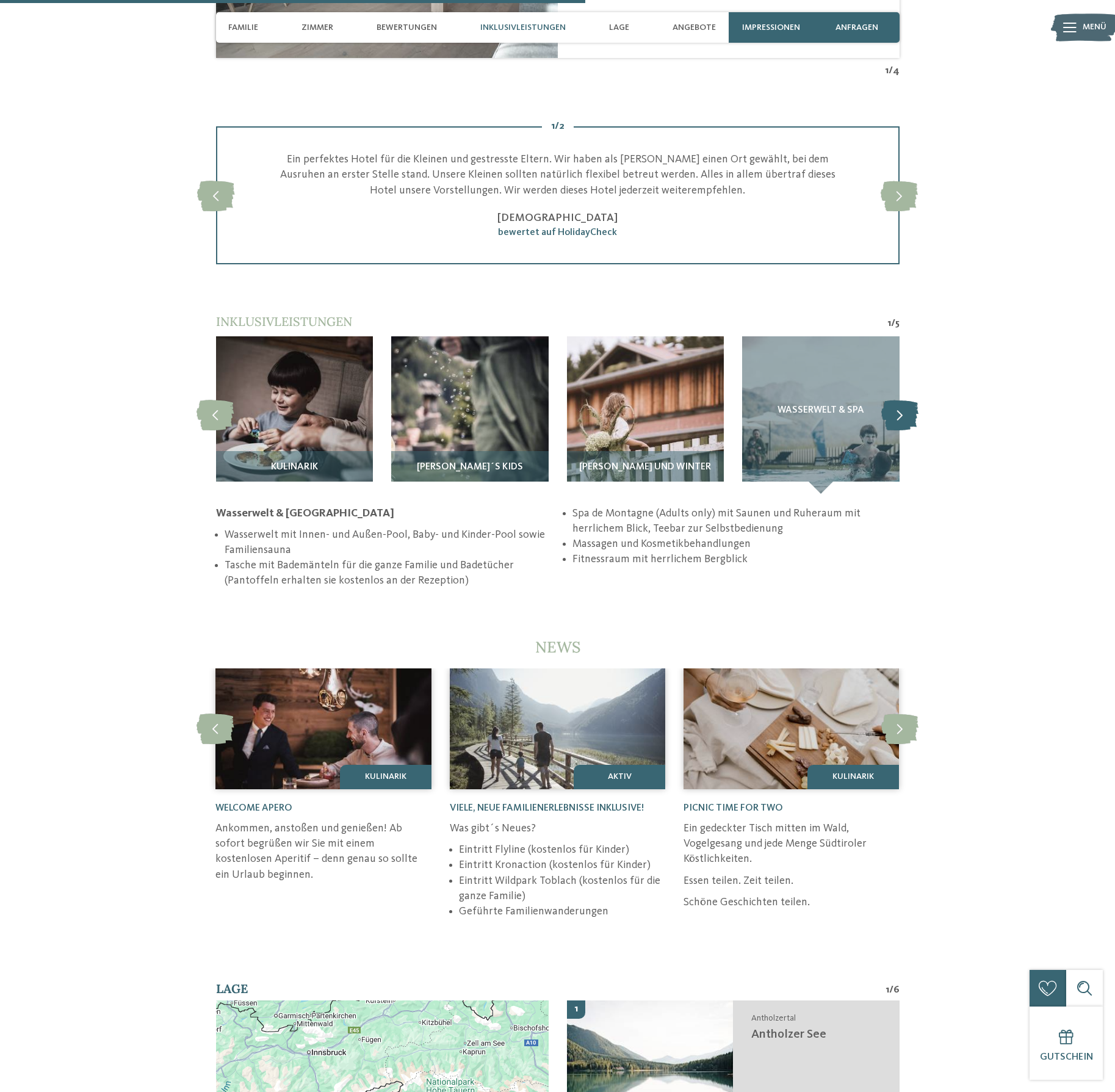
click at [896, 399] on icon at bounding box center [899, 414] width 37 height 31
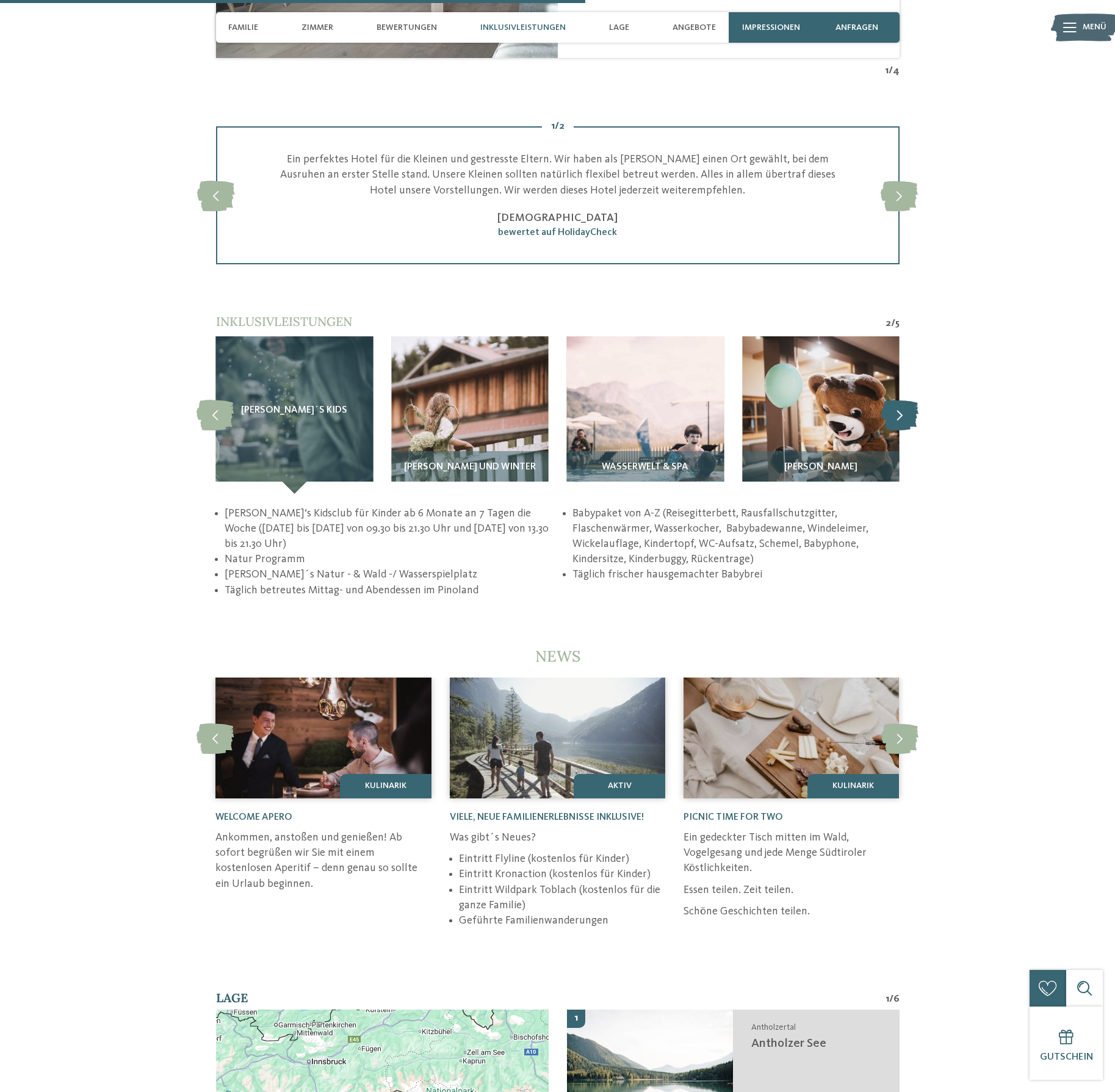
click at [896, 400] on icon at bounding box center [899, 414] width 37 height 31
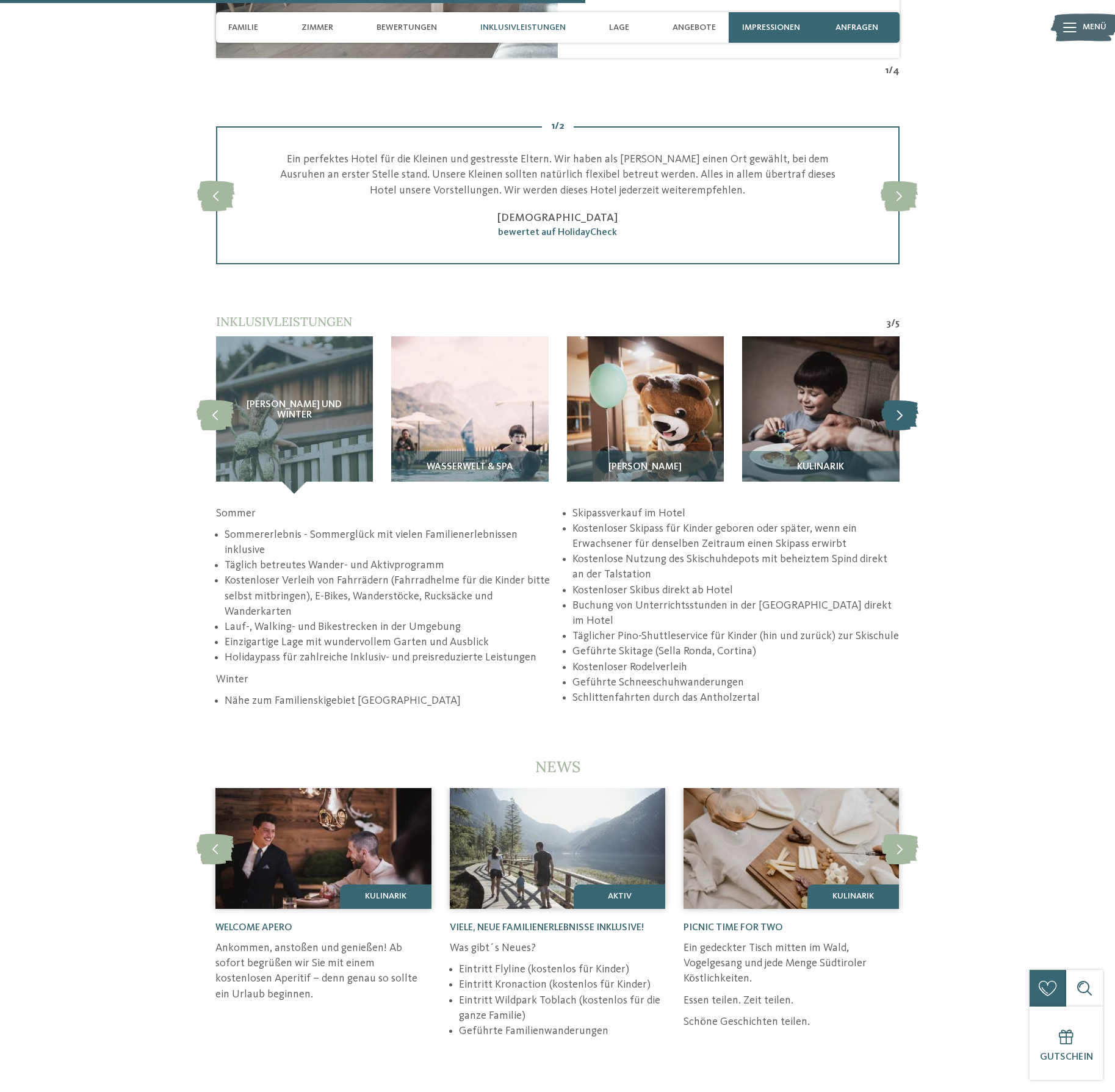
click at [896, 400] on icon at bounding box center [899, 414] width 37 height 31
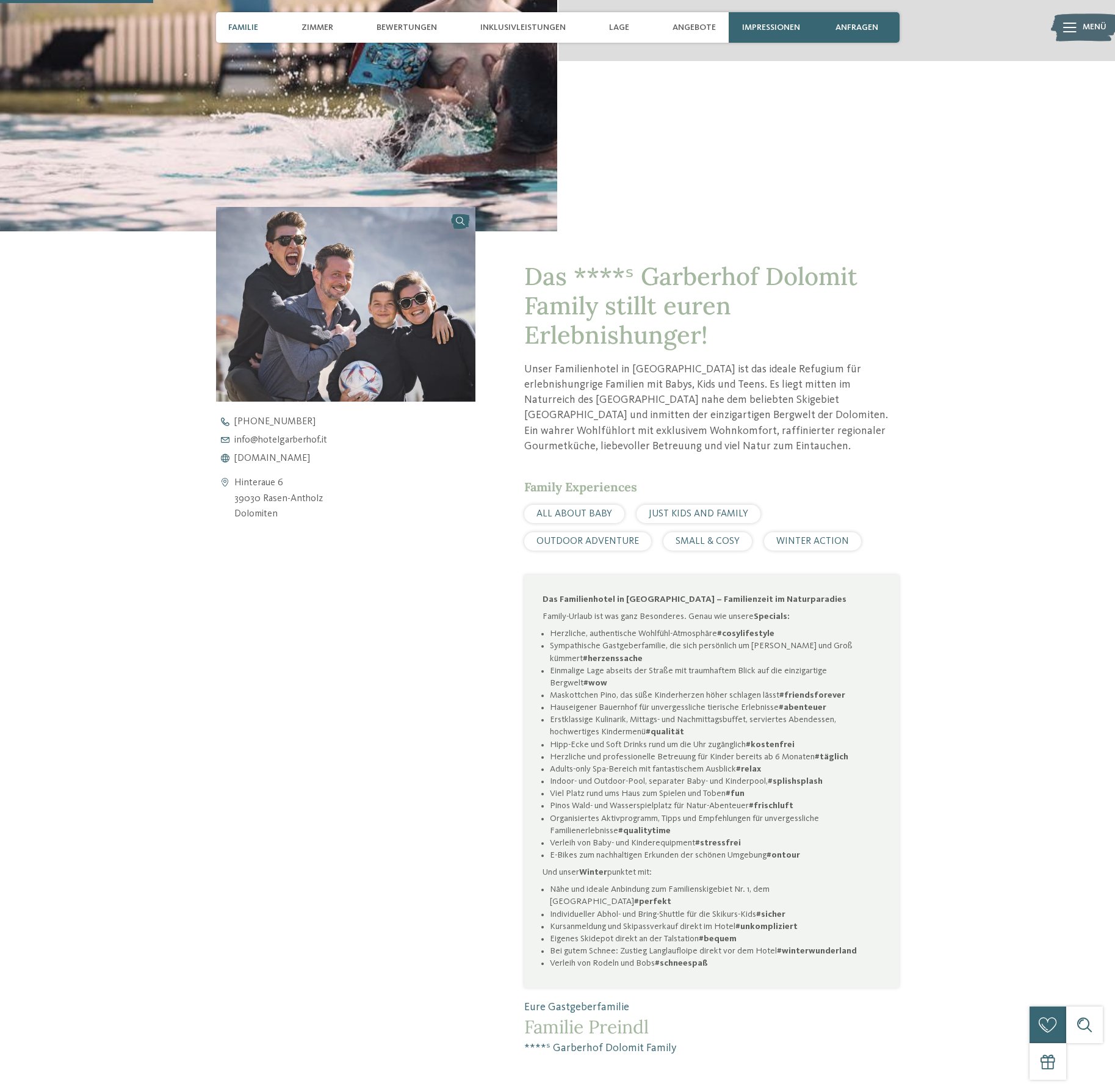
scroll to position [0, 0]
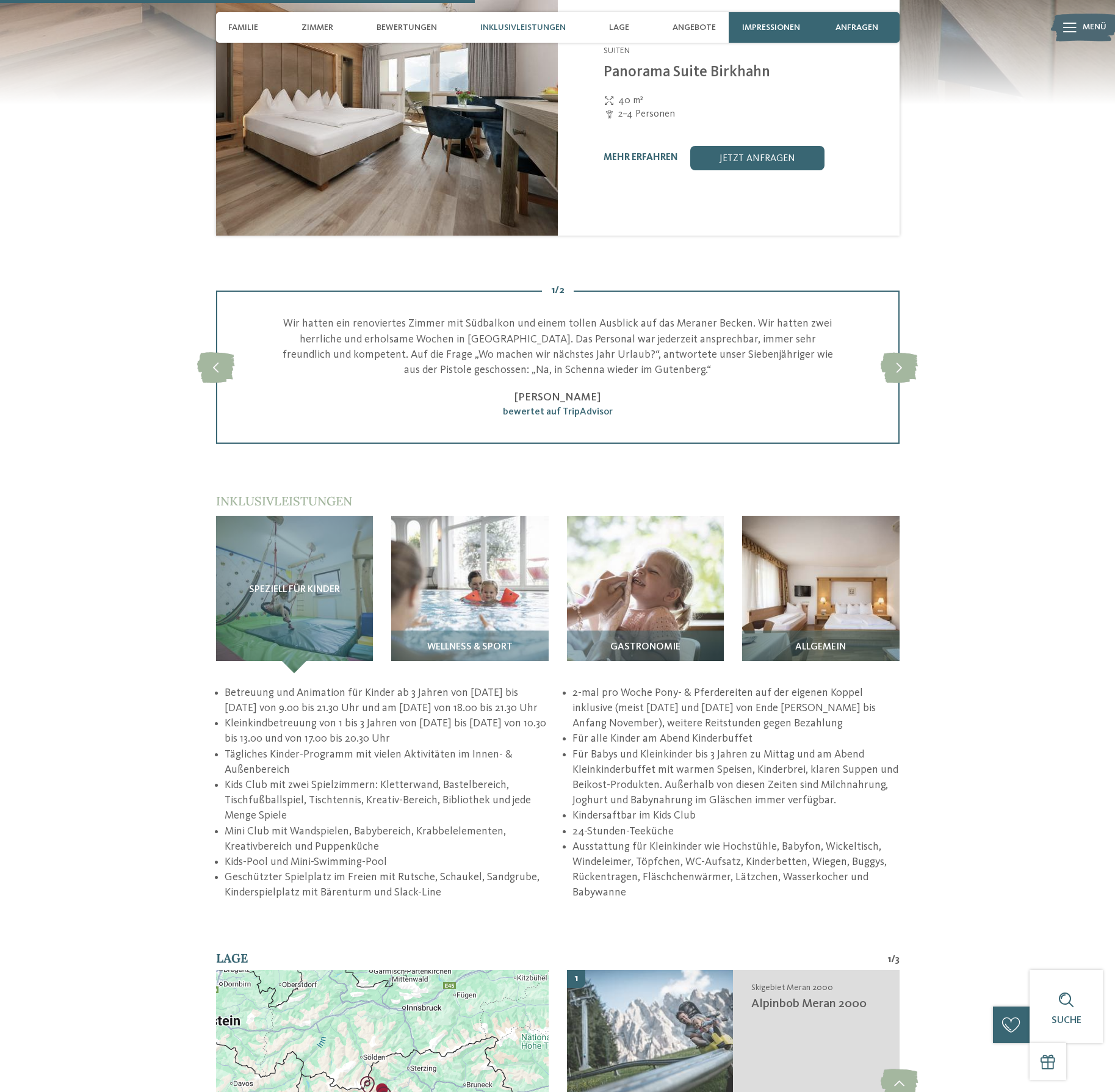
scroll to position [1626, 0]
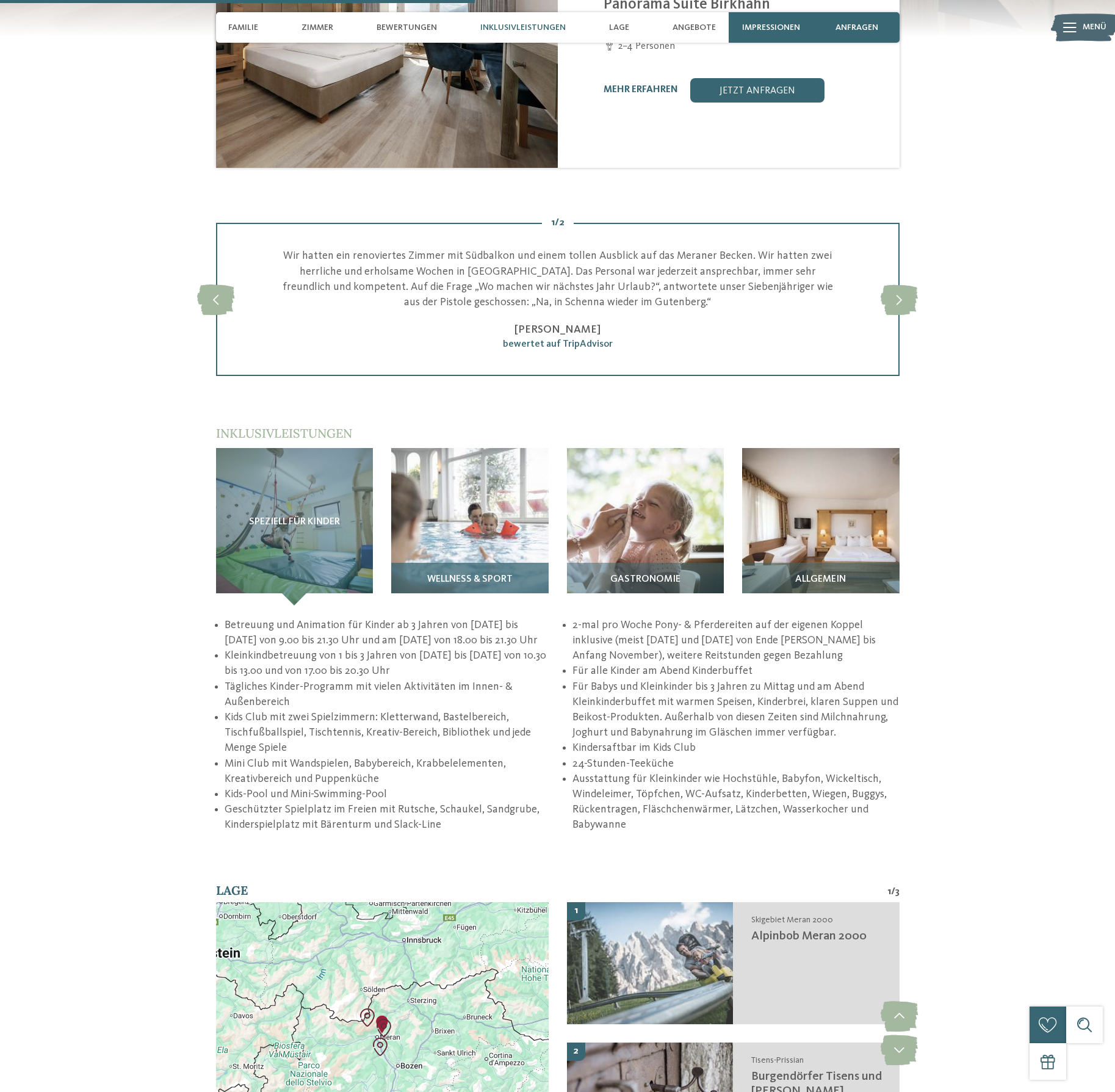
click at [461, 579] on span "Wellness & Sport" at bounding box center [470, 580] width 85 height 11
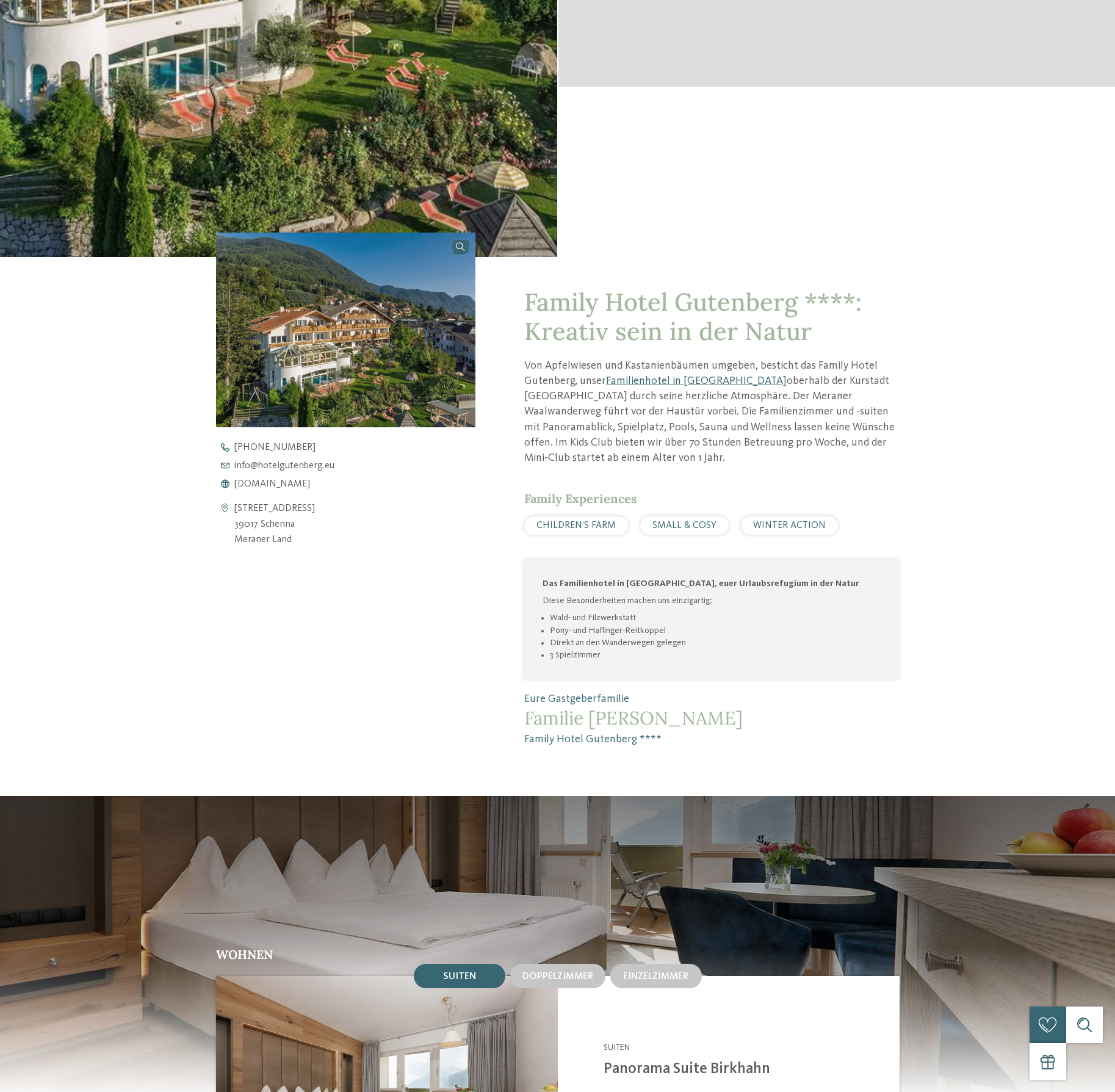
scroll to position [0, 0]
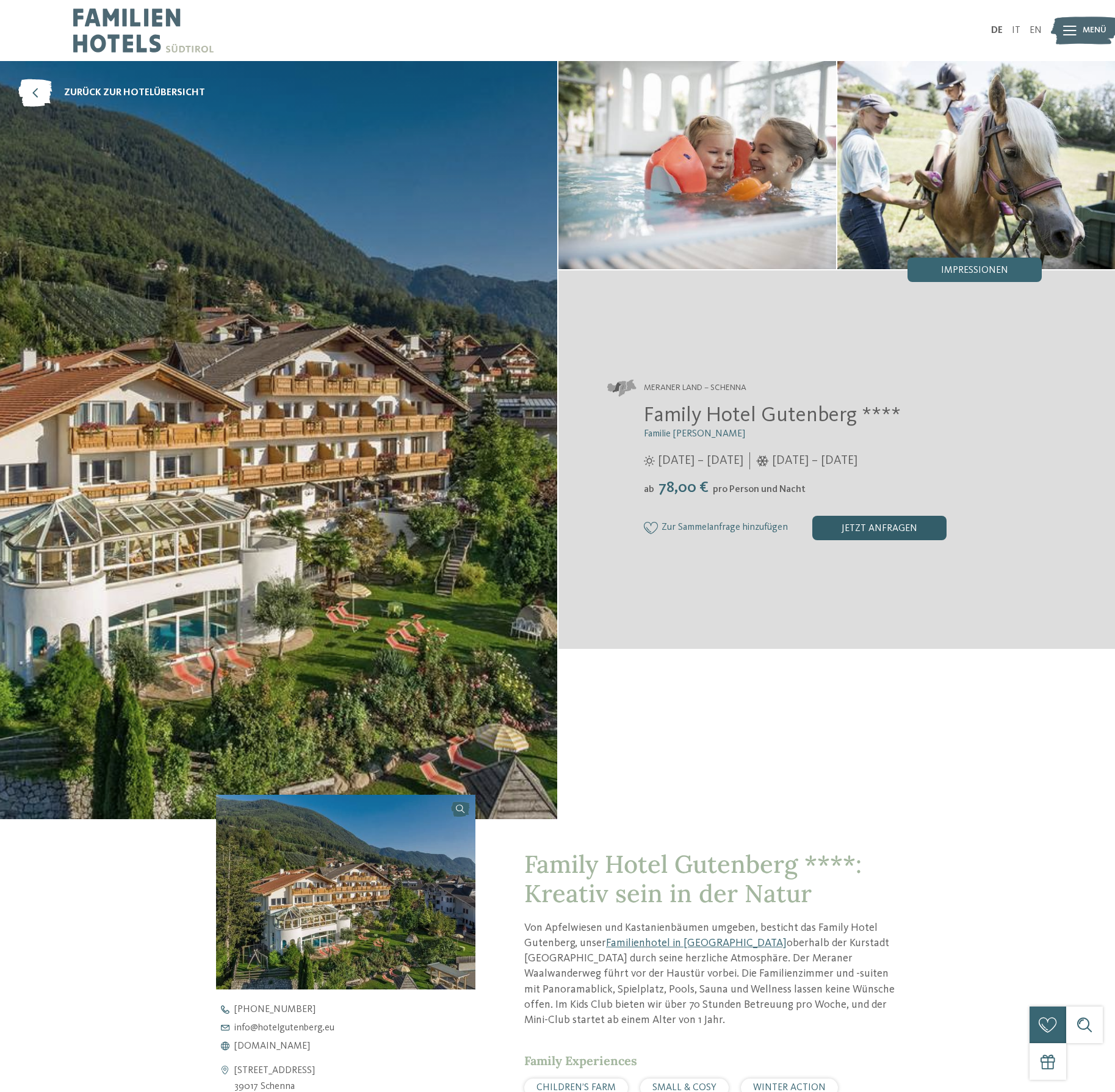
click at [862, 527] on div "jetzt anfragen" at bounding box center [879, 527] width 134 height 25
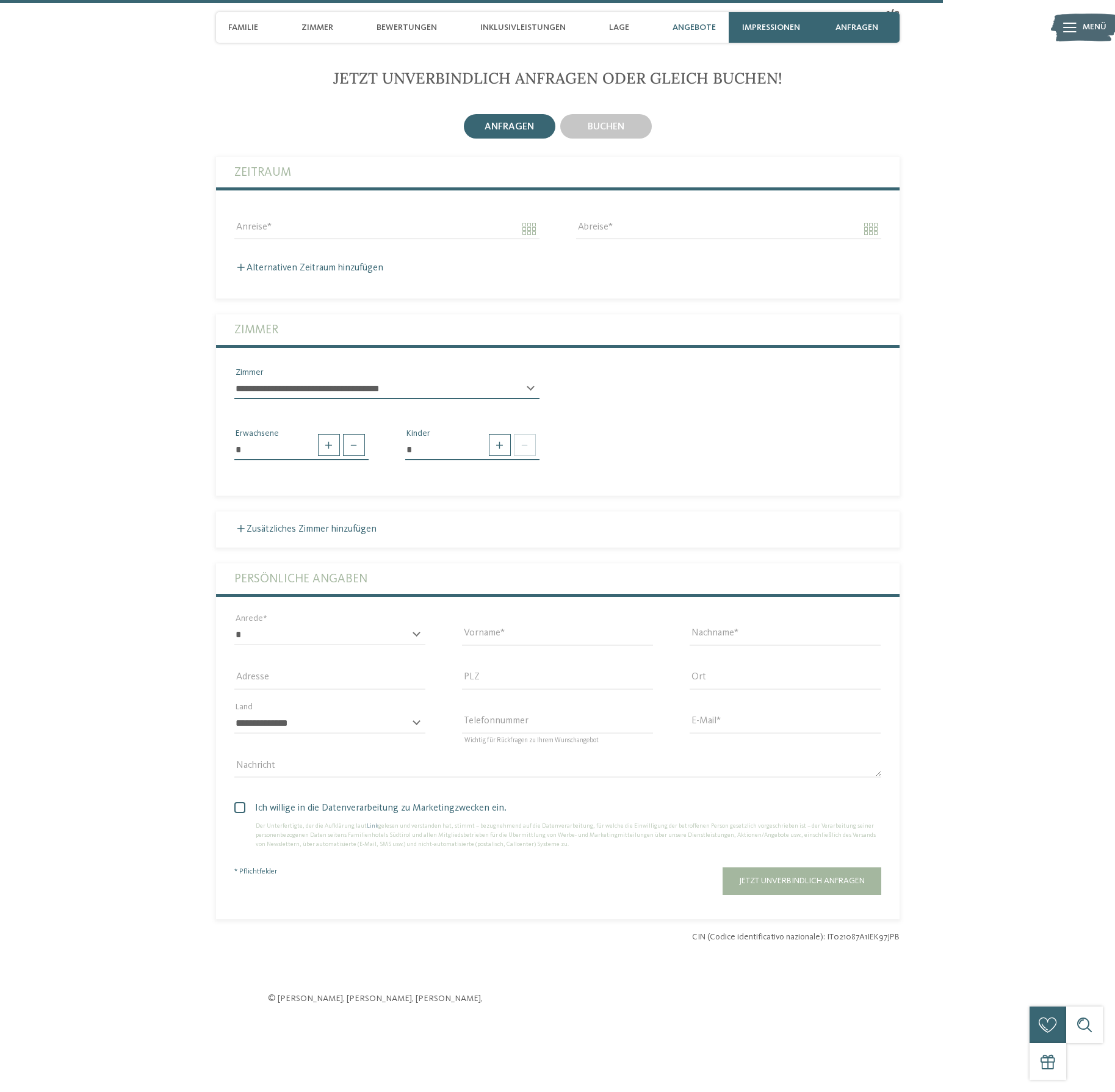
scroll to position [3031, 0]
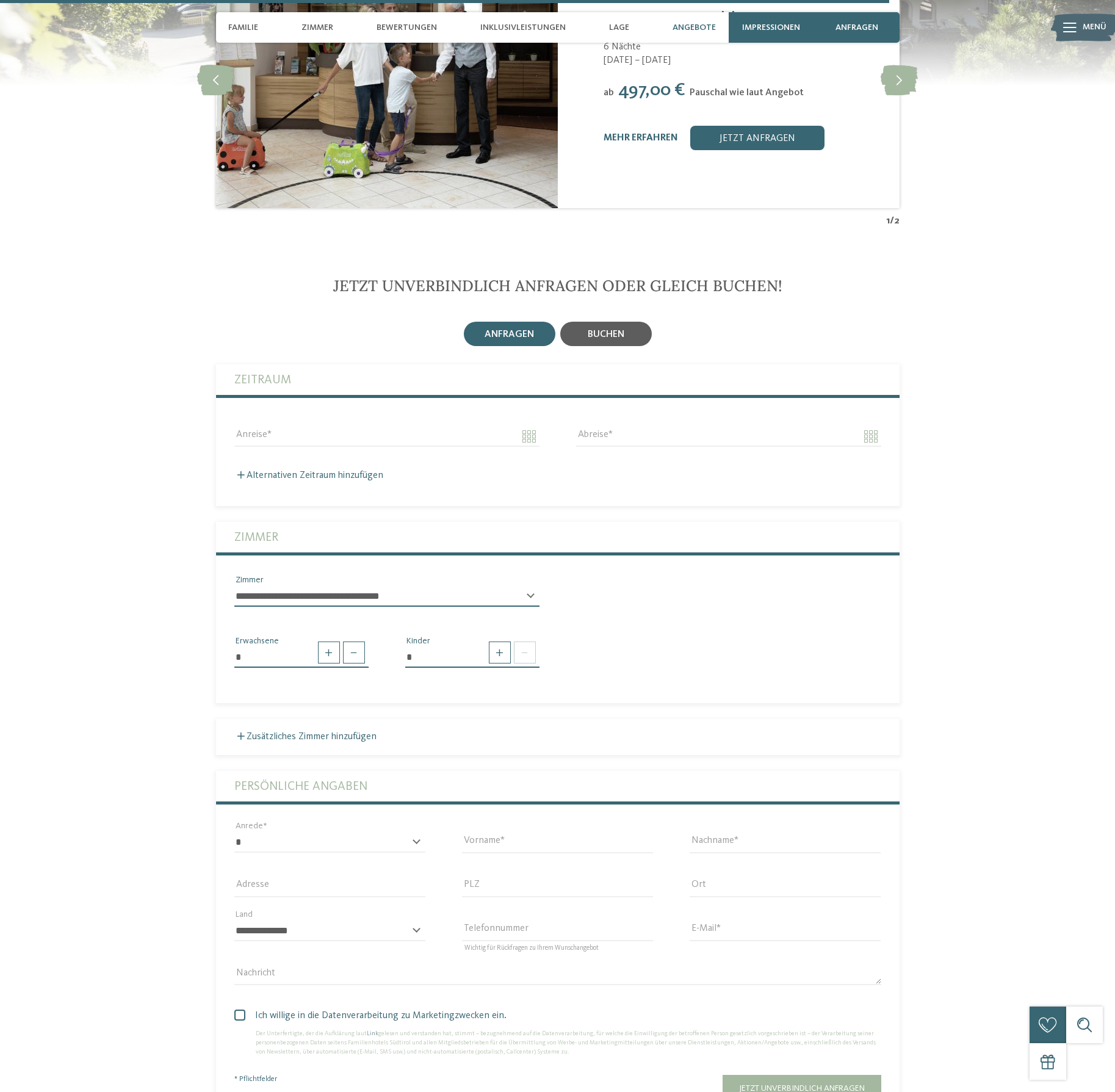
click at [599, 331] on span "buchen" at bounding box center [606, 334] width 36 height 9
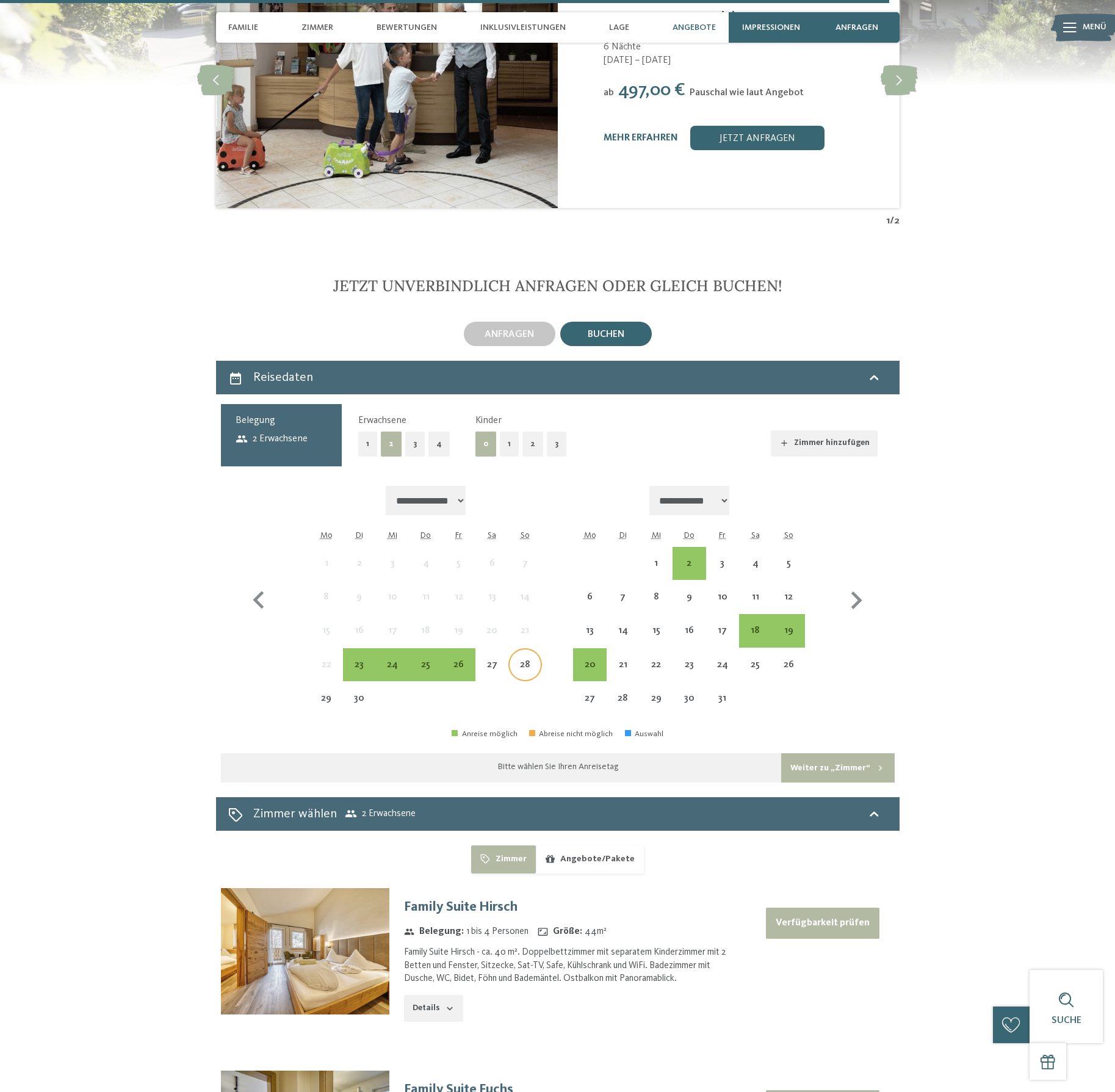
click at [525, 659] on div "28" at bounding box center [524, 674] width 31 height 31
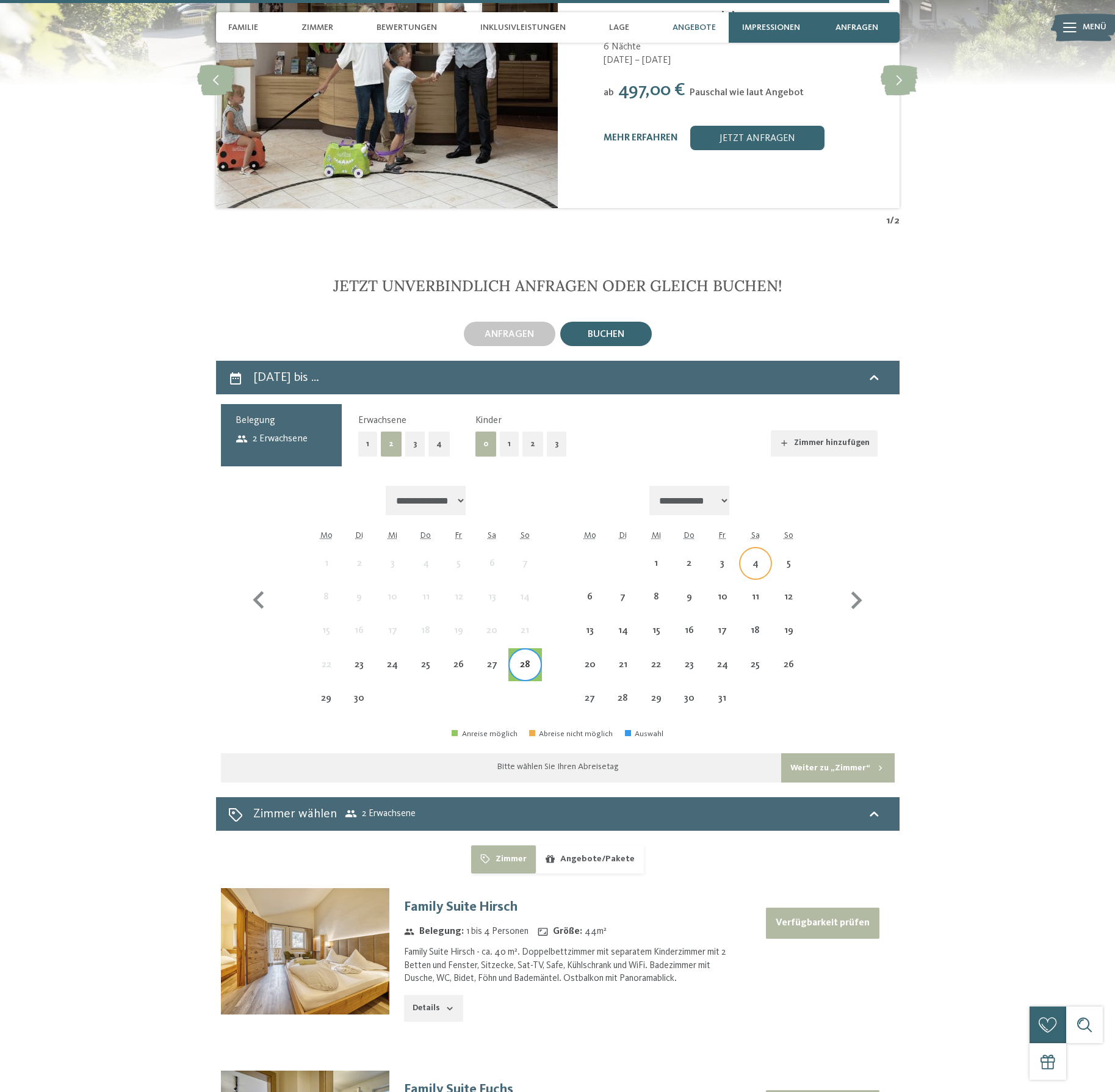
click at [758, 558] on div "4" at bounding box center [755, 573] width 31 height 31
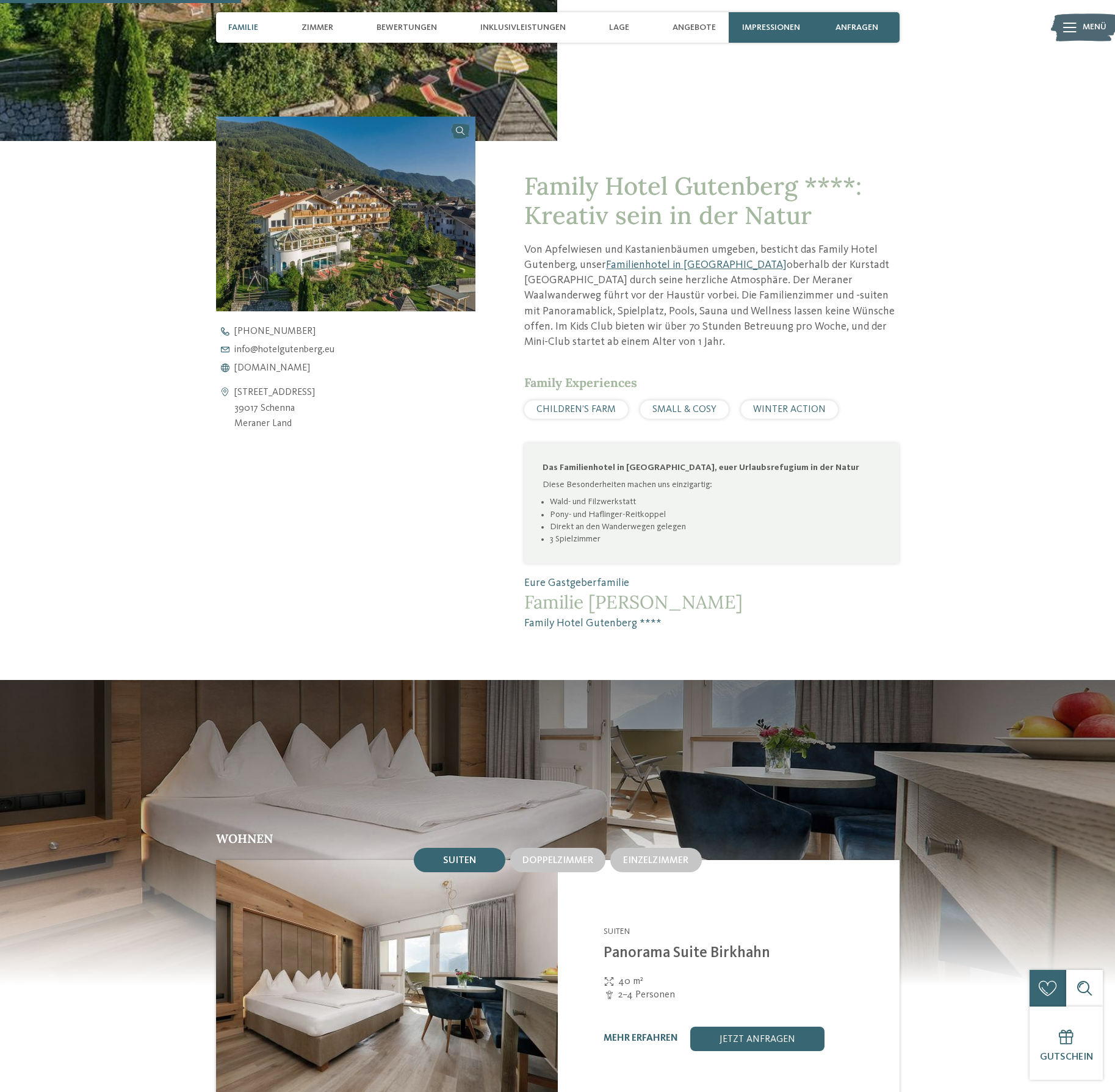
scroll to position [0, 0]
